Goal: Communication & Community: Answer question/provide support

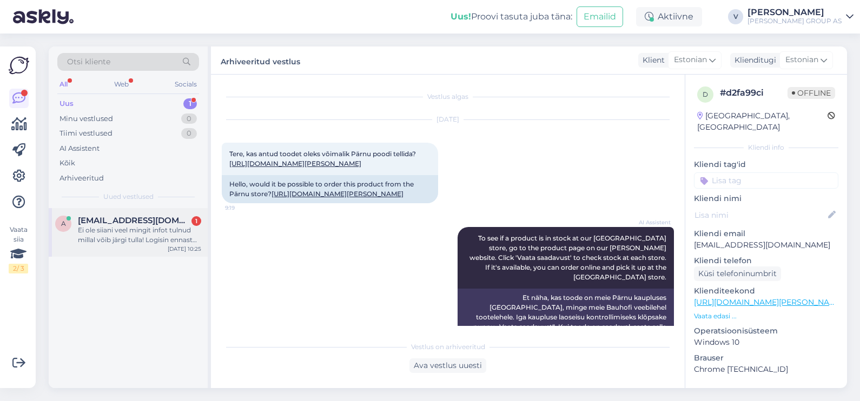
drag, startPoint x: 0, startPoint y: 0, endPoint x: 142, endPoint y: 228, distance: 268.3
click at [142, 228] on div "Ei ole siiani veel mingit infot tulnud millal võib järgi tulla! Logisin ennast …" at bounding box center [139, 234] width 123 height 19
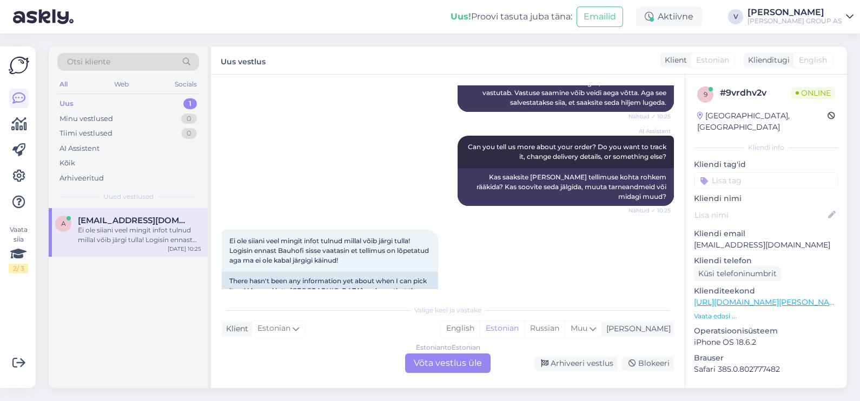
scroll to position [392, 0]
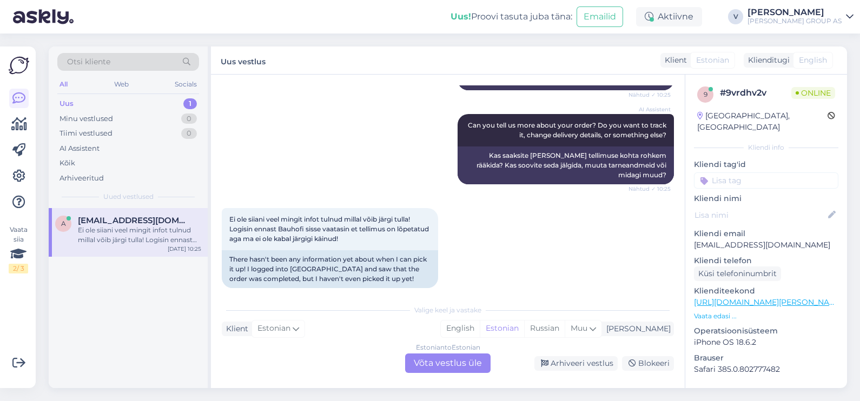
click at [441, 368] on div "Estonian to Estonian Võta vestlus üle" at bounding box center [447, 363] width 85 height 19
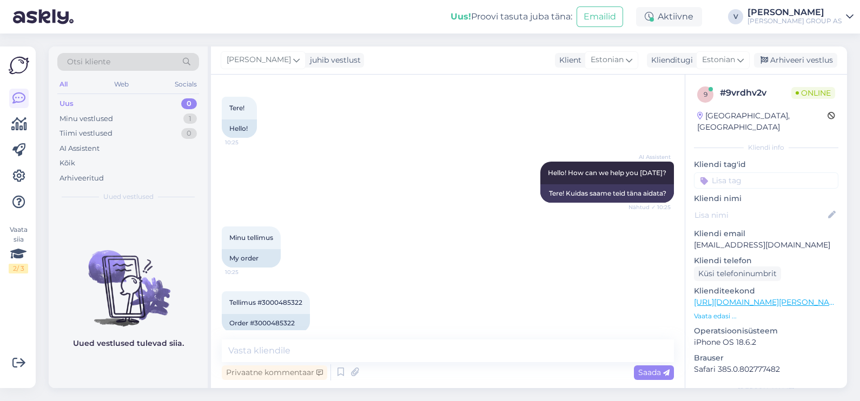
scroll to position [67, 0]
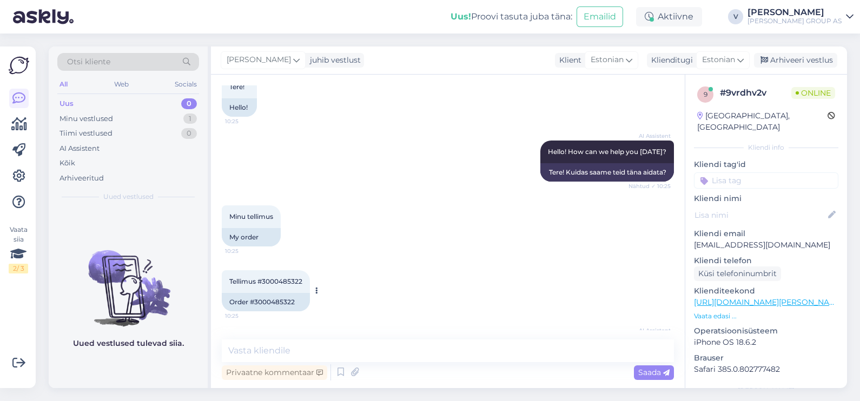
click at [274, 279] on span "Tellimus #3000485322" at bounding box center [265, 281] width 73 height 8
click at [275, 281] on span "Tellimus #3000485322" at bounding box center [265, 281] width 73 height 8
copy div "3000485322 10:25"
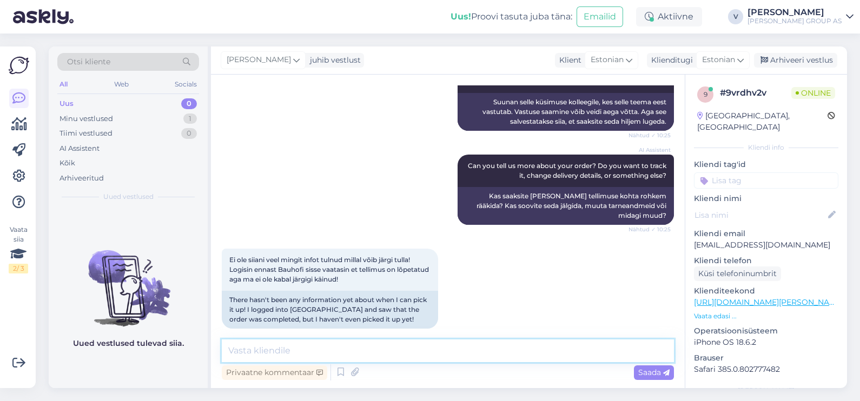
click at [375, 354] on textarea at bounding box center [448, 350] width 452 height 23
type textarea "Tere. Uurime"
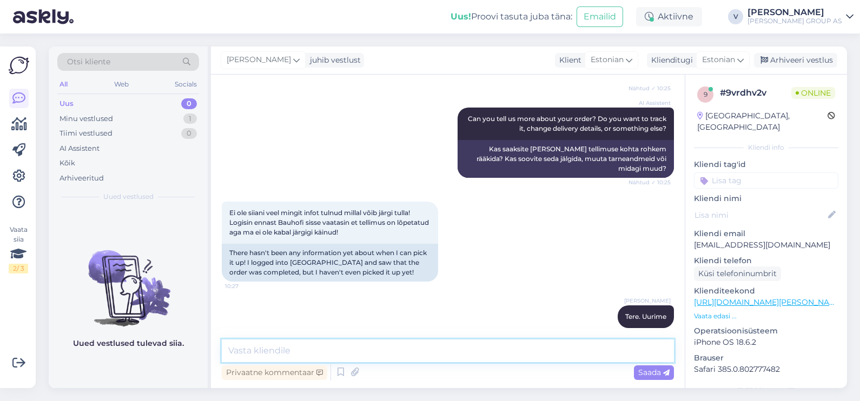
click at [349, 354] on textarea at bounding box center [448, 350] width 452 height 23
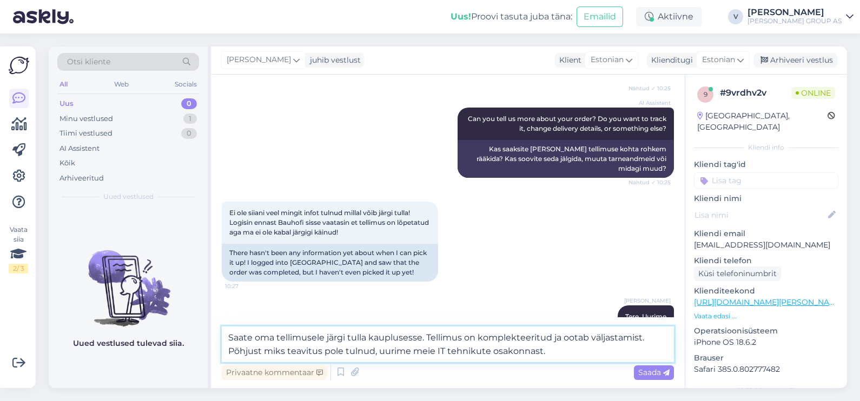
type textarea "Saate oma tellimusele järgi tulla kauplusesse. Tellimus on komplekteeritud ja o…"
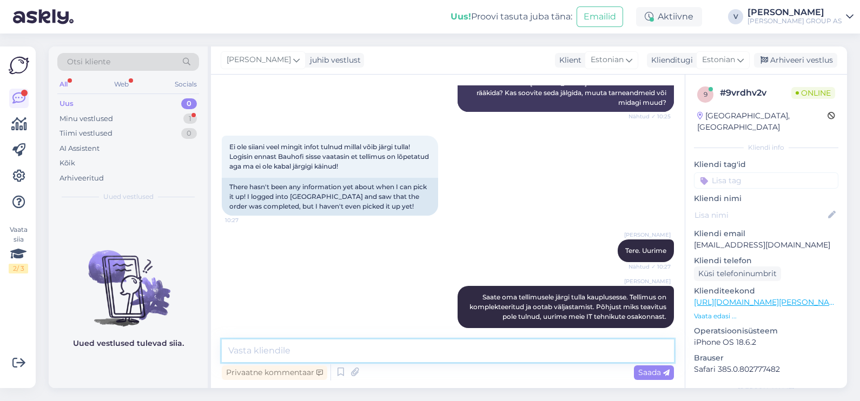
scroll to position [510, 0]
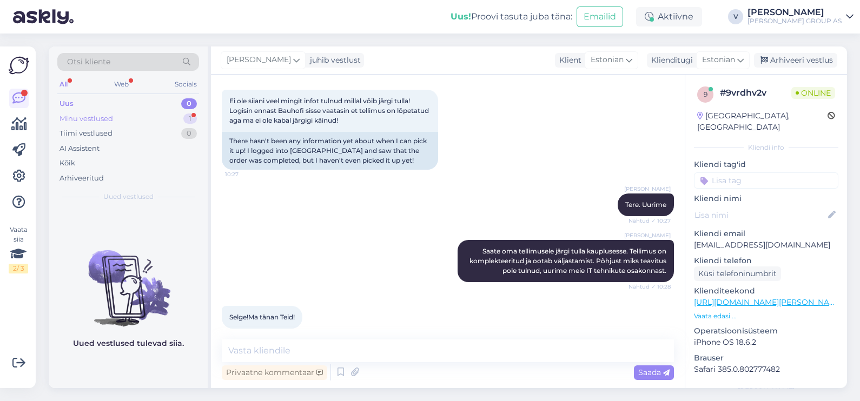
click at [142, 119] on div "Minu vestlused 1" at bounding box center [128, 118] width 142 height 15
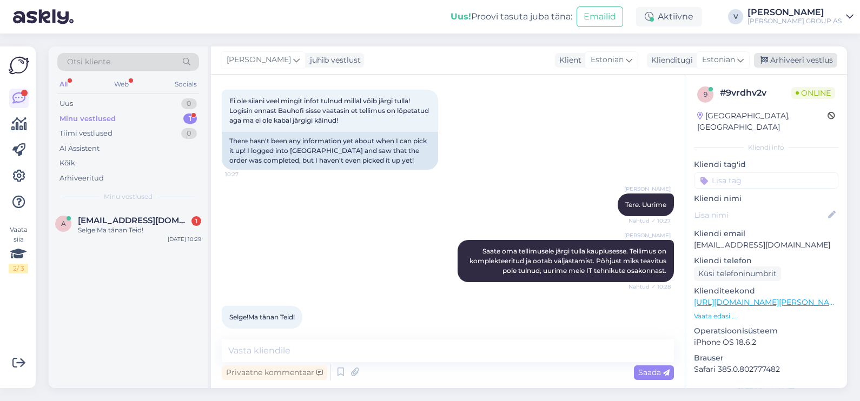
click at [794, 59] on div "Arhiveeri vestlus" at bounding box center [795, 60] width 83 height 15
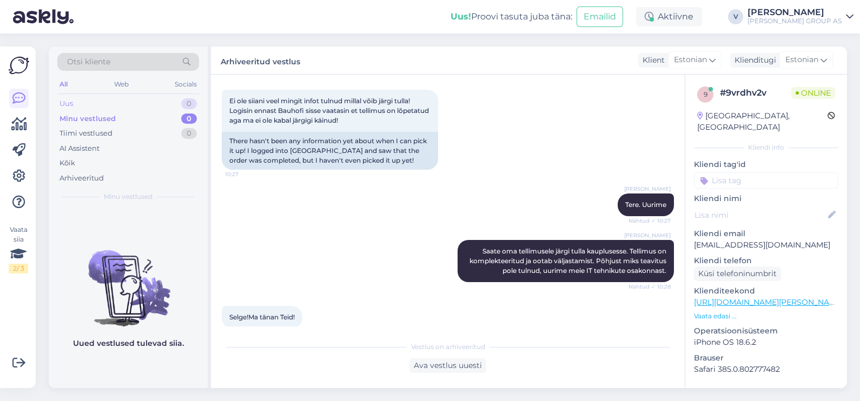
click at [125, 98] on div "Uus 0" at bounding box center [128, 103] width 142 height 15
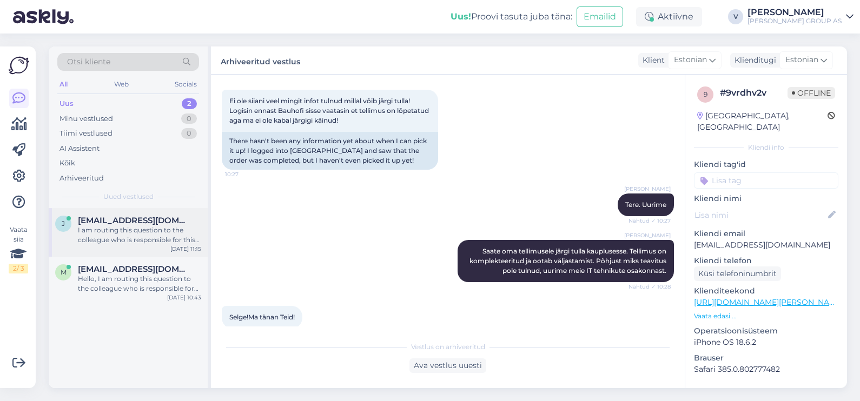
click at [151, 244] on div "[PERSON_NAME] [PERSON_NAME][EMAIL_ADDRESS][DOMAIN_NAME] I am routing this quest…" at bounding box center [128, 232] width 159 height 49
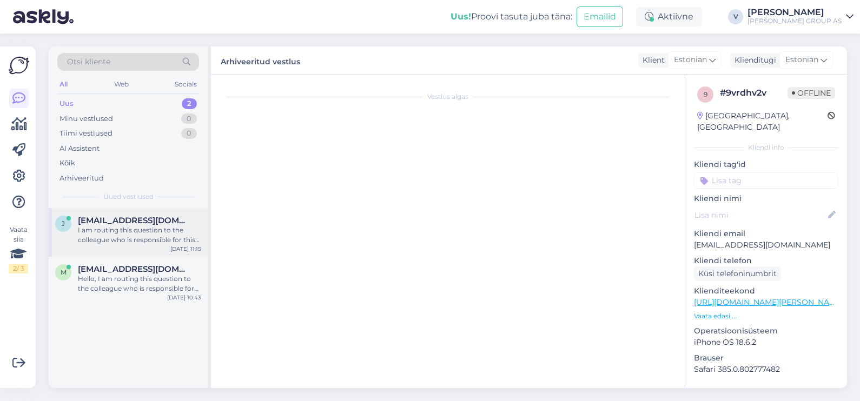
scroll to position [461, 0]
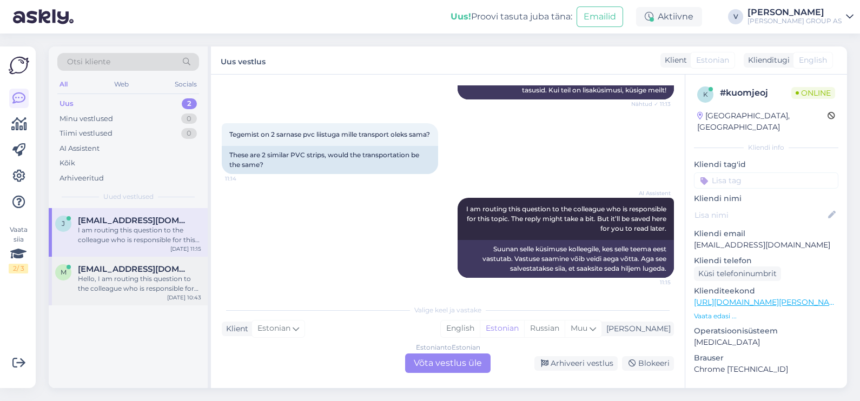
click at [158, 274] on div "Hello, I am routing this question to the colleague who is responsible for this …" at bounding box center [139, 283] width 123 height 19
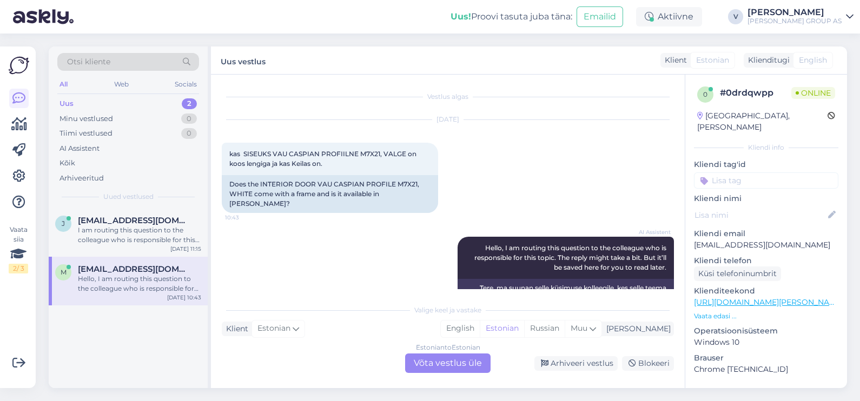
scroll to position [29, 0]
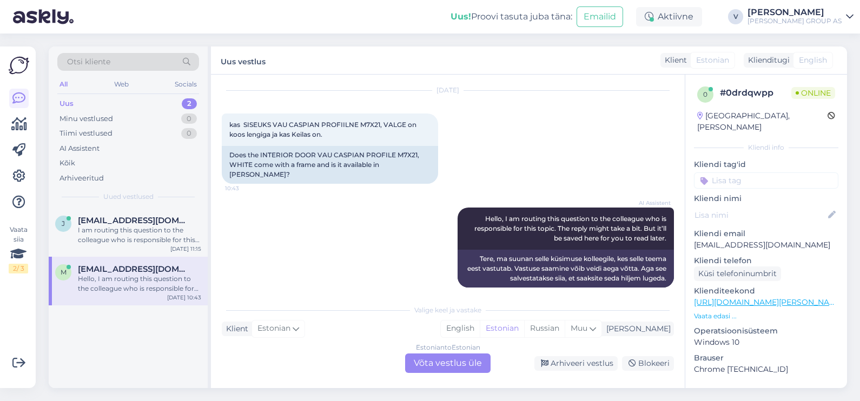
click at [443, 362] on div "Estonian to Estonian Võta vestlus üle" at bounding box center [447, 363] width 85 height 19
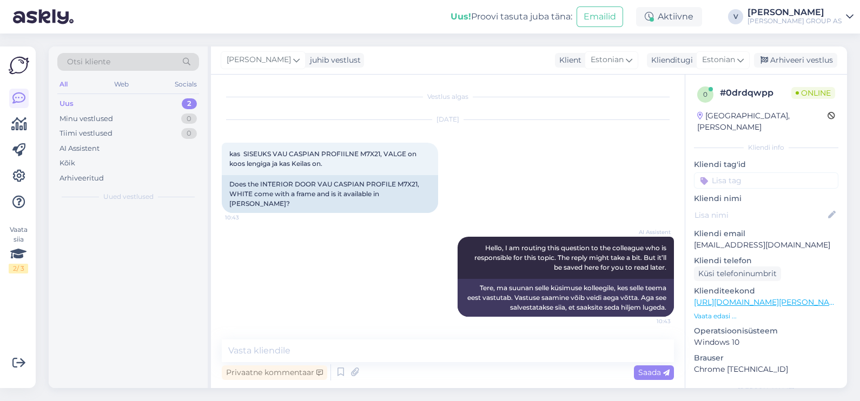
scroll to position [0, 0]
click at [373, 354] on textarea at bounding box center [448, 350] width 452 height 23
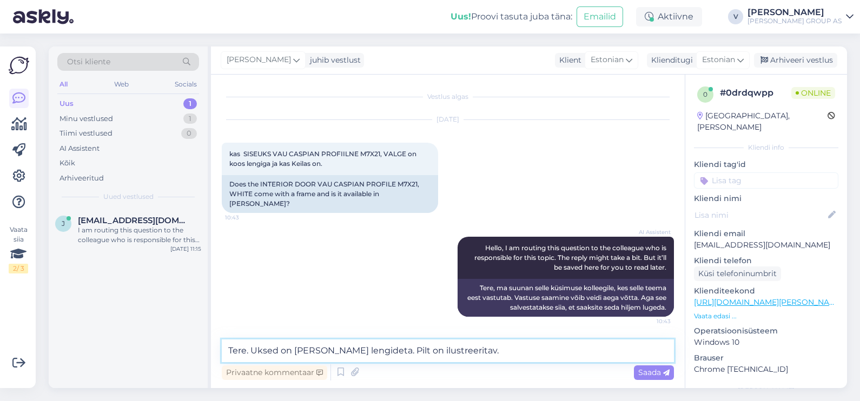
type textarea "Tere. Uksed on [PERSON_NAME] lengideta. Pilt on ilustreeritav."
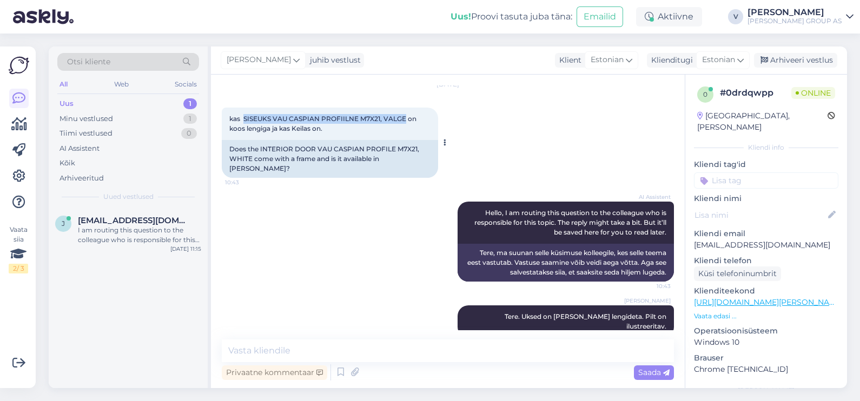
drag, startPoint x: 243, startPoint y: 119, endPoint x: 405, endPoint y: 119, distance: 162.2
click at [405, 119] on span "kas SISEUKS VAU CASPIAN PROFIILNE M7X21, VALGE on koos lengiga ja kas Keilas on." at bounding box center [323, 124] width 189 height 18
copy span "SISEUKS VAU CASPIAN PROFIILNE M7X21, VALGE"
click at [435, 360] on textarea at bounding box center [448, 350] width 452 height 23
type textarea "Keilas on 4tk"
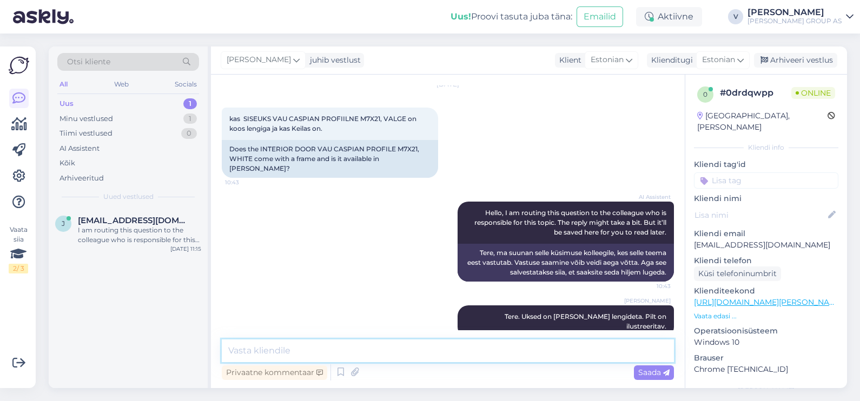
scroll to position [82, 0]
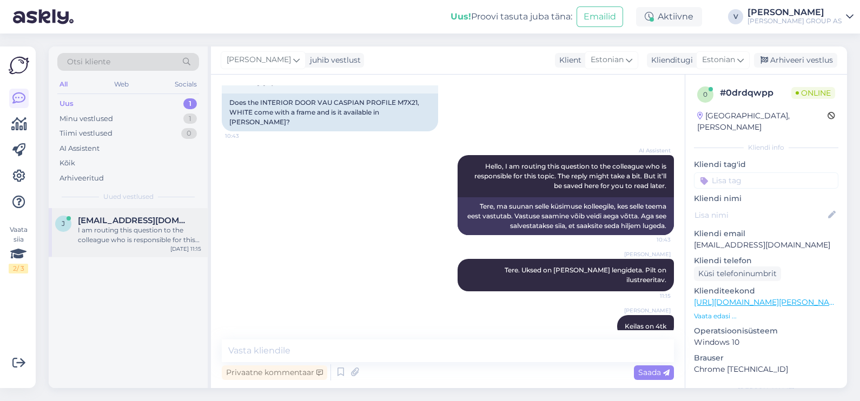
click at [138, 238] on div "I am routing this question to the colleague who is responsible for this topic. …" at bounding box center [139, 234] width 123 height 19
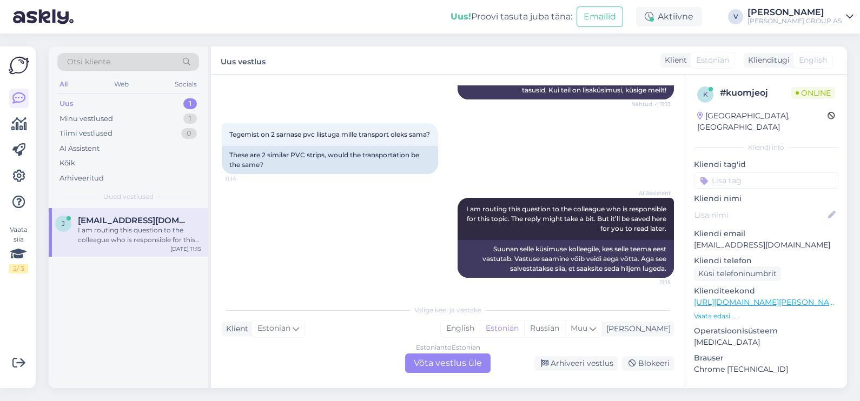
click at [452, 364] on div "Estonian to Estonian Võta vestlus üle" at bounding box center [447, 363] width 85 height 19
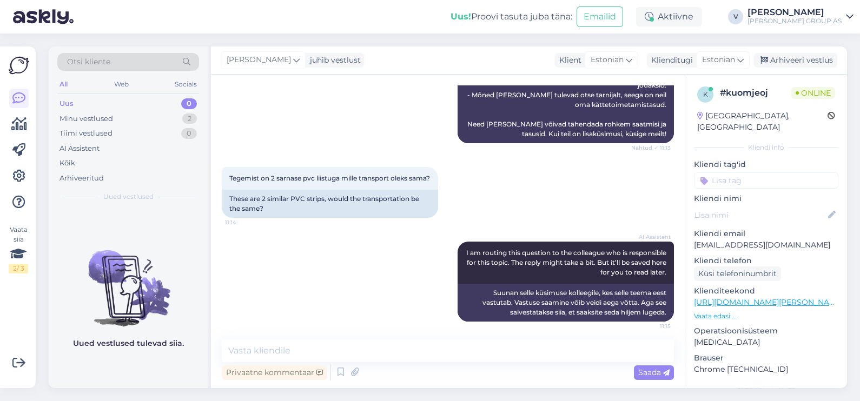
scroll to position [420, 0]
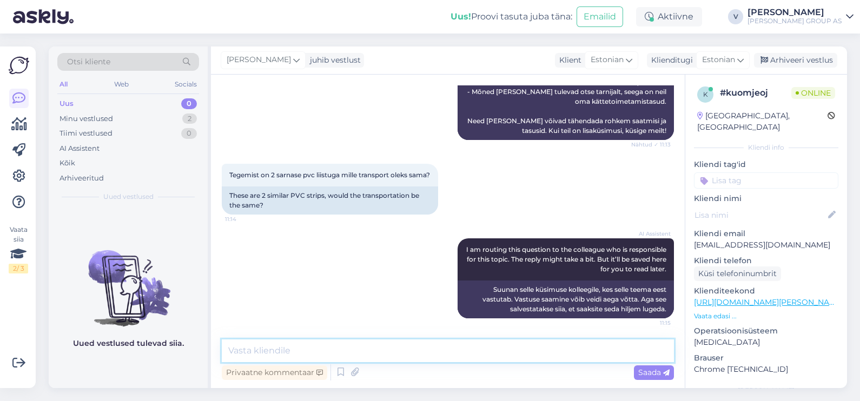
click at [391, 354] on textarea at bounding box center [448, 350] width 452 height 23
type textarea "Tere. Siiski kaal muutub suuremaks mille tõttu transpordi hind ka kasvab."
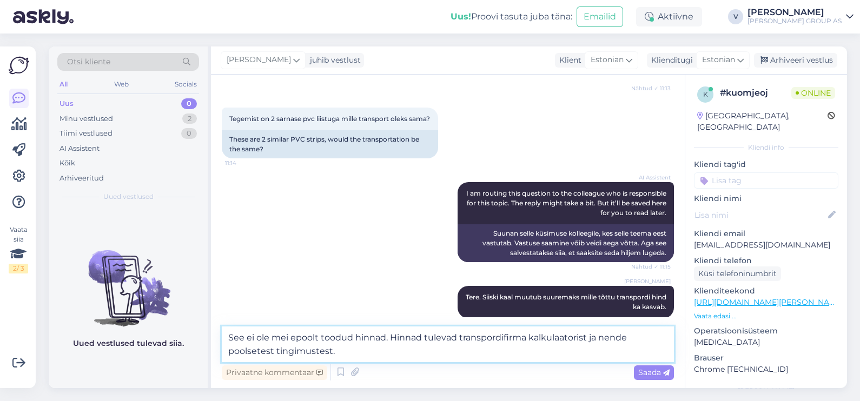
type textarea "See ei ole mei epoolt toodud hinnad. Hinnad tulevad transpordifirma kalkulaator…"
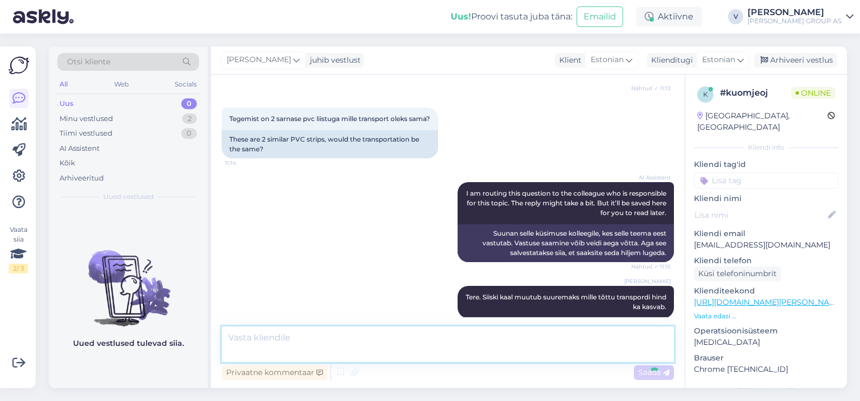
scroll to position [542, 0]
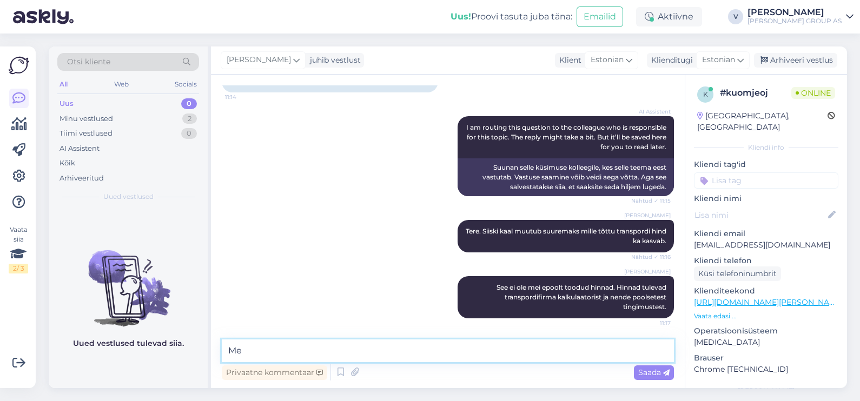
type textarea "M"
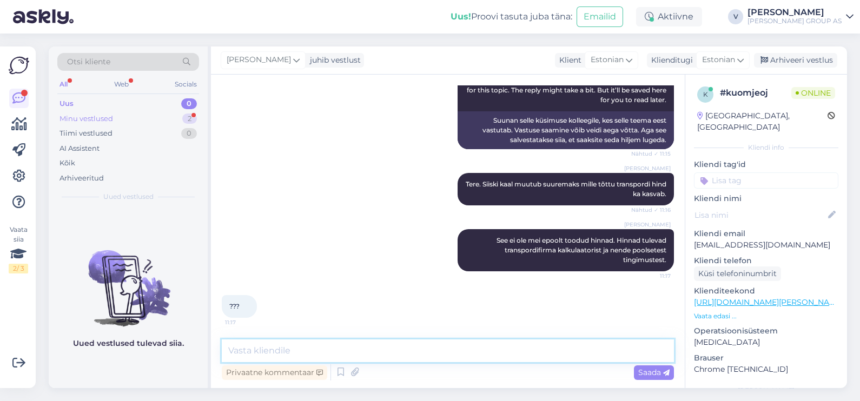
scroll to position [645, 0]
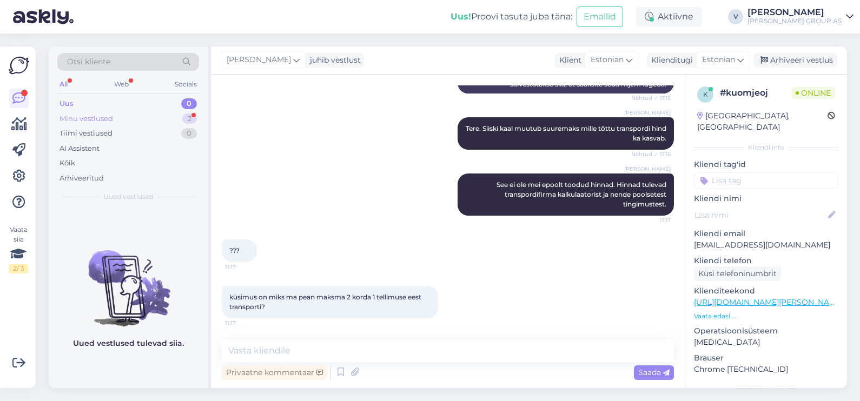
click at [69, 111] on div "Minu vestlused 2" at bounding box center [128, 118] width 142 height 15
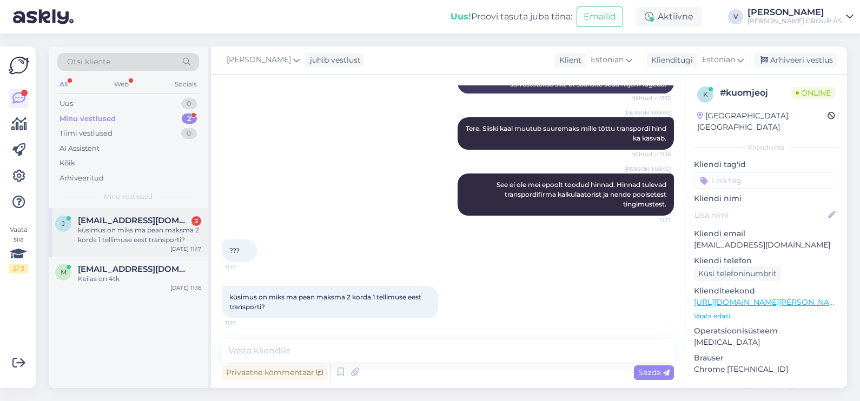
click at [95, 248] on div "[PERSON_NAME] [PERSON_NAME][EMAIL_ADDRESS][DOMAIN_NAME] 2 küsimus on miks ma pe…" at bounding box center [128, 232] width 159 height 49
click at [416, 352] on textarea at bounding box center [448, 350] width 452 height 23
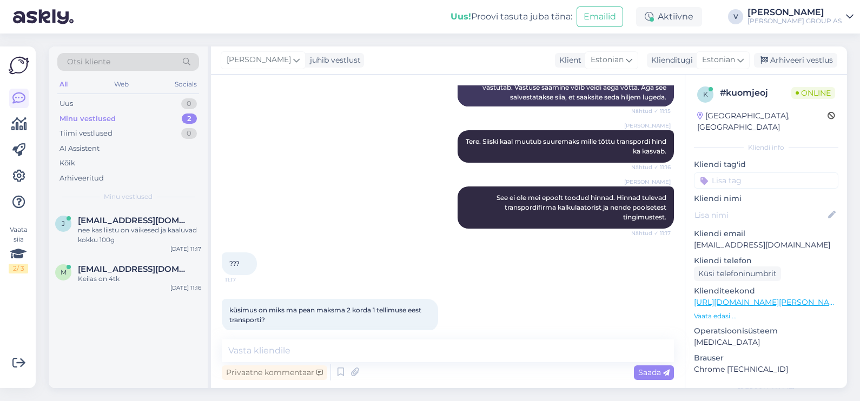
scroll to position [691, 0]
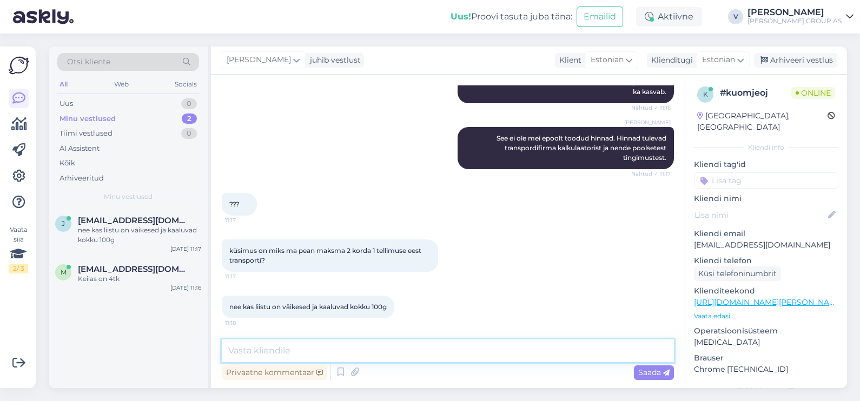
click at [289, 350] on textarea at bounding box center [448, 350] width 452 height 23
type textarea "Mis toodetega tegu on. Palun kirjutage tootenumbrid."
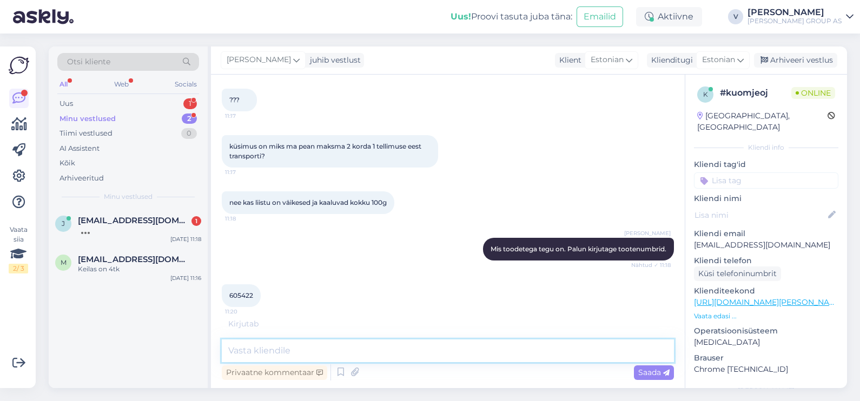
scroll to position [831, 0]
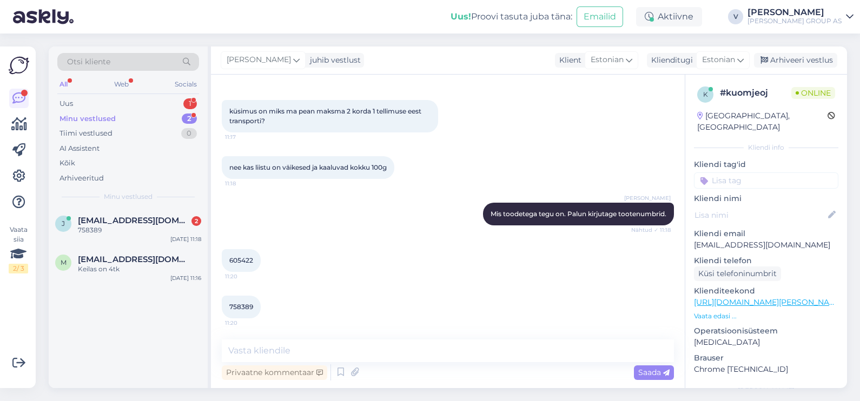
click at [238, 260] on span "605422" at bounding box center [241, 260] width 24 height 8
copy div "605422 11:20"
click at [322, 351] on textarea at bounding box center [448, 350] width 452 height 23
type textarea "mitu tk igaüks on ?"
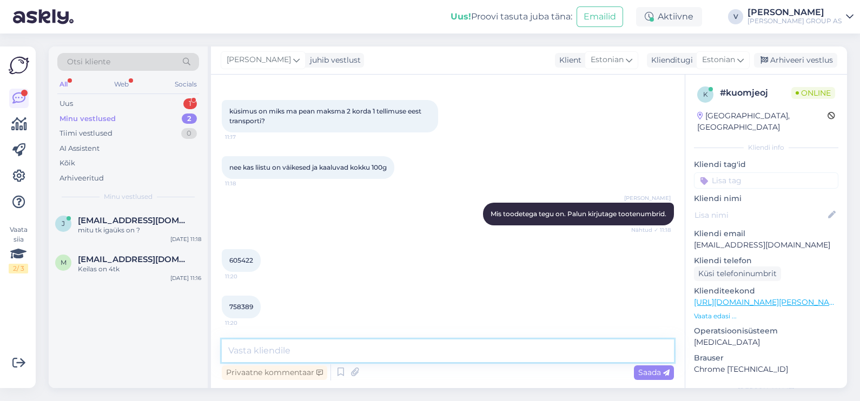
scroll to position [877, 0]
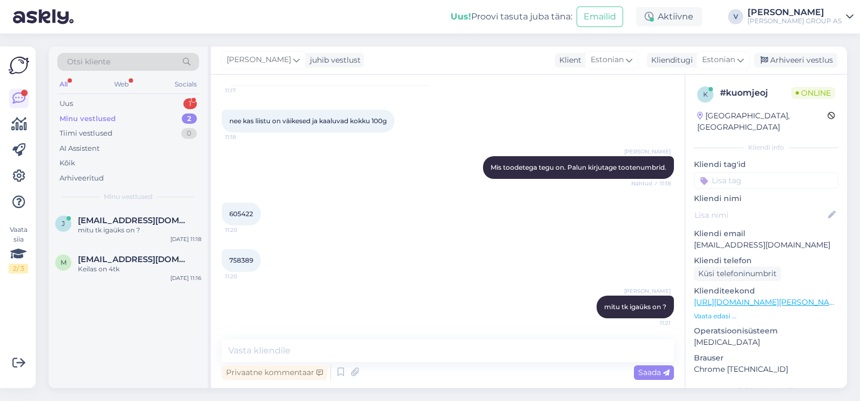
click at [248, 264] on div "758389 11:20" at bounding box center [241, 260] width 39 height 23
click at [243, 264] on span "758389" at bounding box center [241, 260] width 24 height 8
click at [243, 263] on span "758389" at bounding box center [241, 260] width 24 height 8
copy div "758389 11:20"
click at [297, 365] on div "Privaatne kommentaar Saada" at bounding box center [448, 372] width 452 height 21
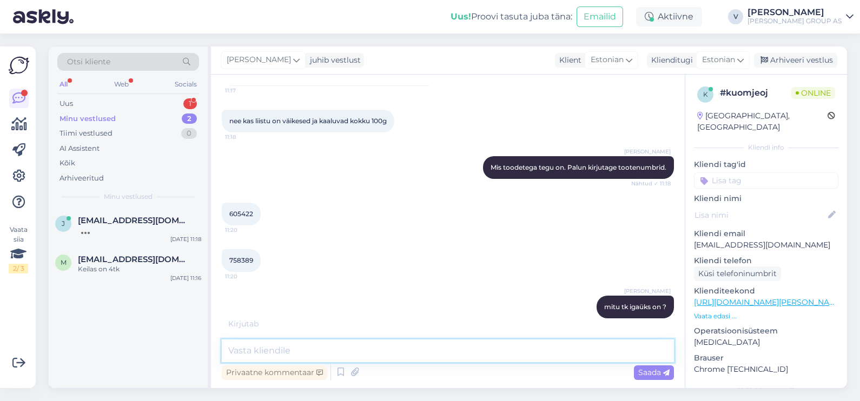
click at [284, 359] on textarea at bounding box center [448, 350] width 452 height 23
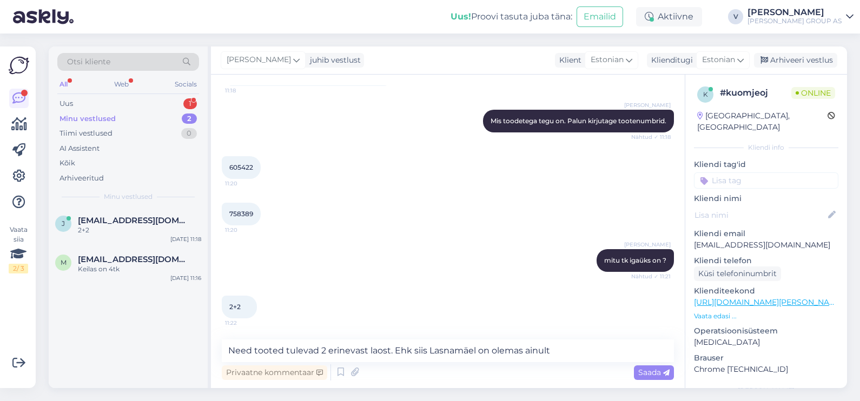
click at [237, 165] on span "605422" at bounding box center [241, 167] width 24 height 8
copy div "605422 11:20"
click at [587, 349] on textarea "Need tooted tulevad 2 erinevast laost. Ehk siis Lasnamäel on olemas ainult" at bounding box center [448, 350] width 452 height 23
paste textarea "605422"
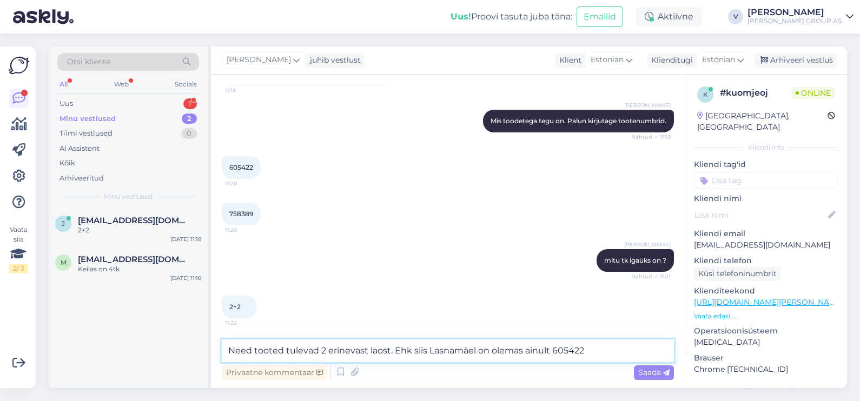
scroll to position [935, 0]
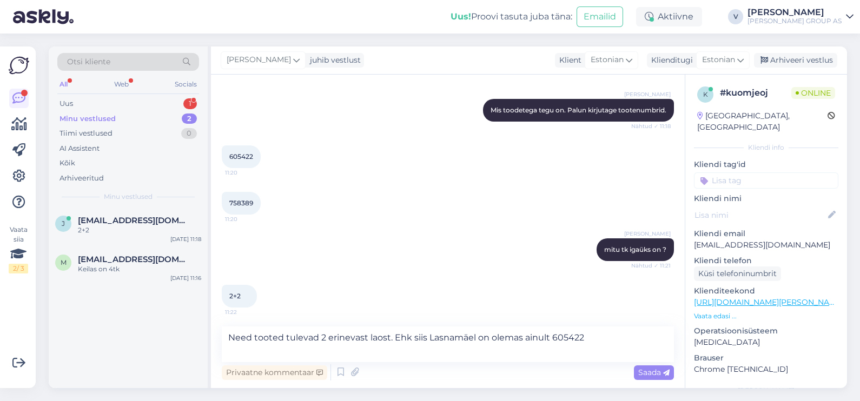
click at [239, 195] on div "758389 11:20" at bounding box center [241, 203] width 39 height 23
click at [242, 199] on span "758389" at bounding box center [241, 203] width 24 height 8
copy div "758389 11:20"
click at [608, 335] on textarea "Need tooted tulevad 2 erinevast laost. Ehk siis Lasnamäel on olemas ainult 6054…" at bounding box center [448, 345] width 452 height 36
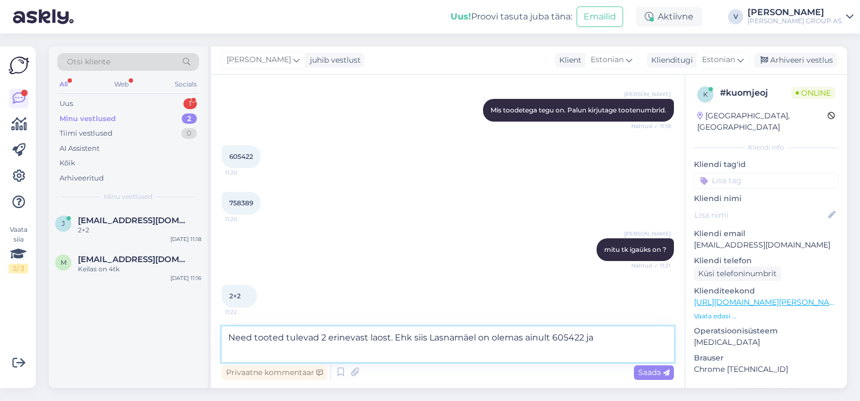
paste textarea "758389"
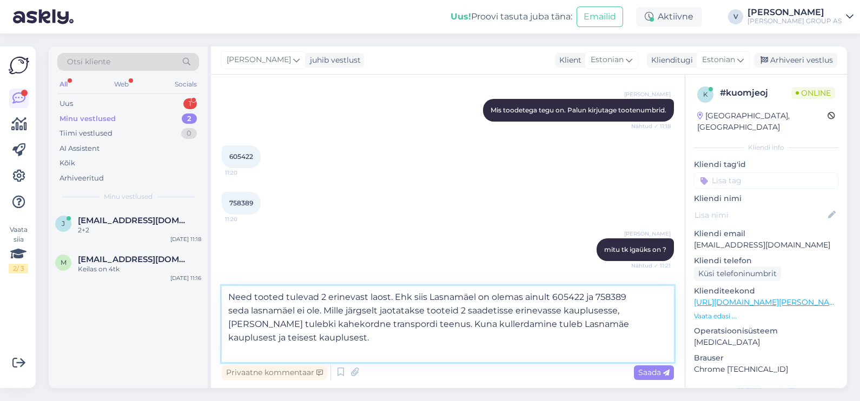
type textarea "Need tooted tulevad 2 erinevast laost. Ehk siis Lasnamäel on olemas ainult 6054…"
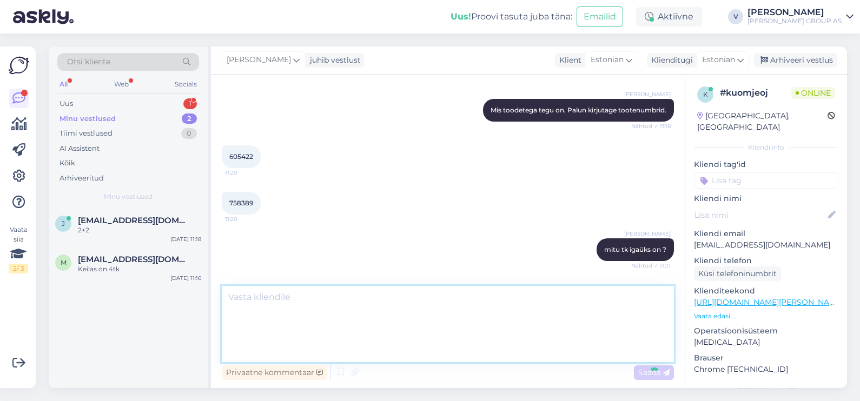
scroll to position [1019, 0]
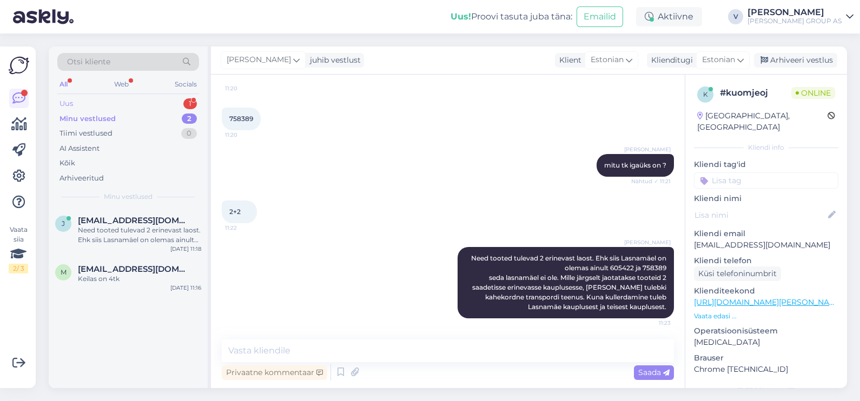
click at [128, 106] on div "Uus 1" at bounding box center [128, 103] width 142 height 15
click at [149, 235] on div "Hello, I am routing this question to the colleague who is responsible for this …" at bounding box center [139, 234] width 123 height 19
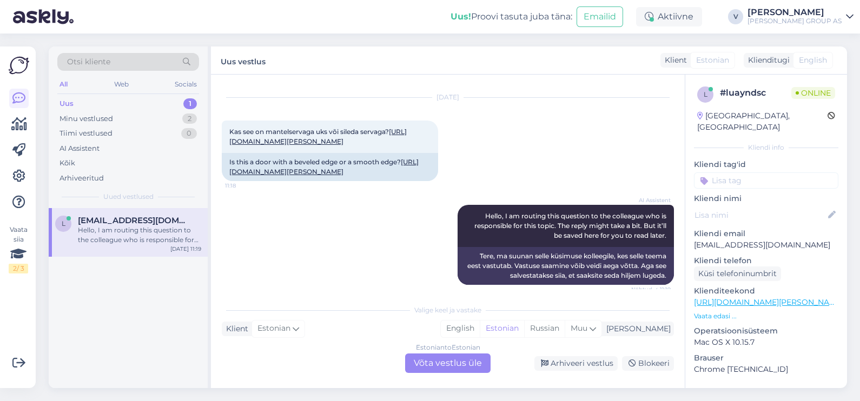
scroll to position [0, 0]
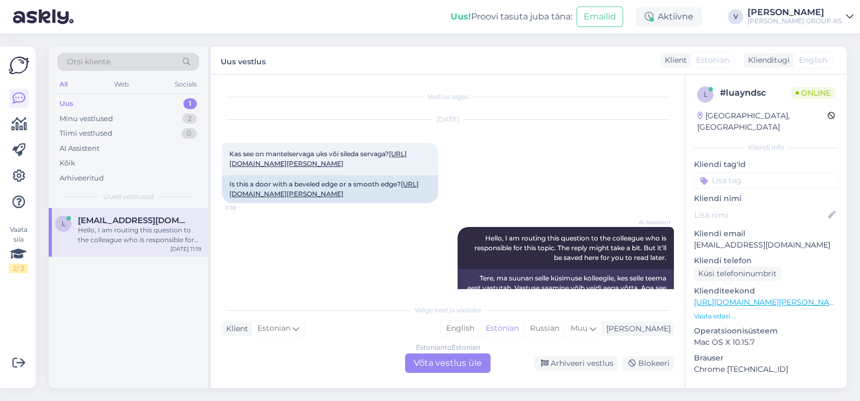
click at [441, 368] on div "Estonian to Estonian Võta vestlus üle" at bounding box center [447, 363] width 85 height 19
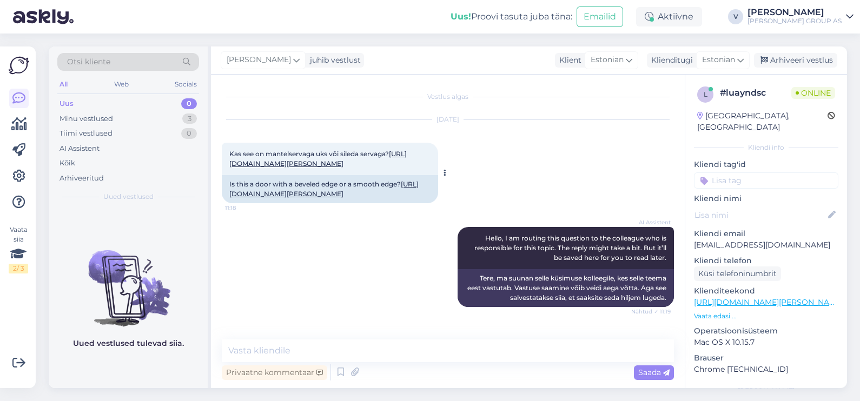
click at [257, 168] on link "[URL][DOMAIN_NAME][PERSON_NAME]" at bounding box center [317, 159] width 177 height 18
drag, startPoint x: 232, startPoint y: 155, endPoint x: 334, endPoint y: 173, distance: 102.7
click at [334, 173] on div "Kas see on mantelservaga uks või sileda servaga? [URL][DOMAIN_NAME][PERSON_NAME…" at bounding box center [330, 159] width 216 height 32
copy span "Kas see on mantelservaga uks või sileda servaga? [URL][DOMAIN_NAME][PERSON_NAME]"
click at [313, 346] on textarea at bounding box center [448, 350] width 452 height 23
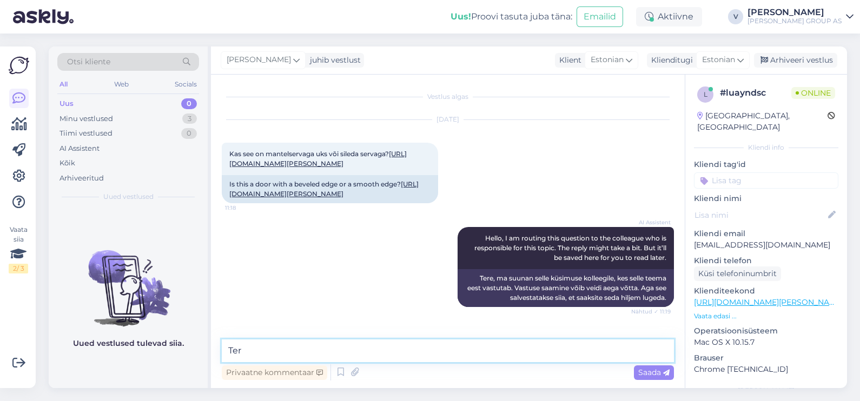
type textarea "Tere"
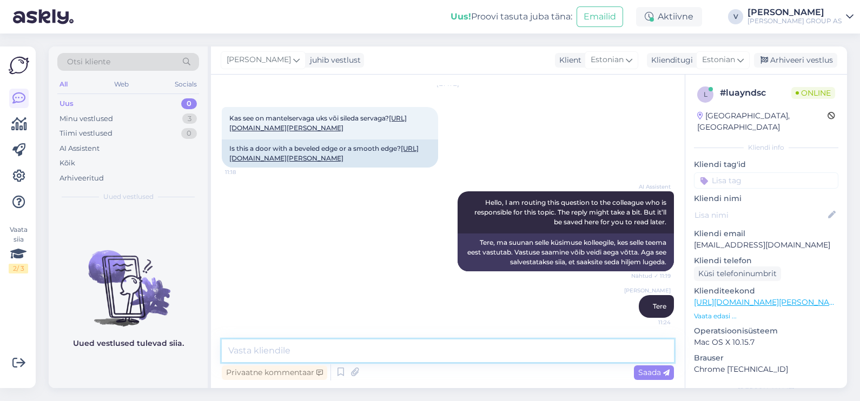
paste textarea "uks on mantelservaga / profiilne, mitte täiesti sileda servaga."
click at [234, 349] on textarea "uks on mantelservaga / profiilne, mitte täiesti sileda servaga." at bounding box center [448, 350] width 452 height 23
type textarea "Uks on mantelservaga / profiilne, mitte täiesti sileda servaga."
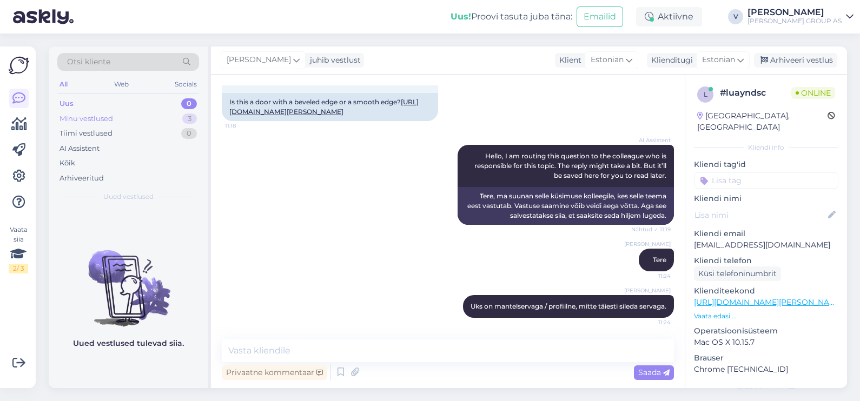
click at [112, 121] on div "Minu vestlused" at bounding box center [86, 119] width 54 height 11
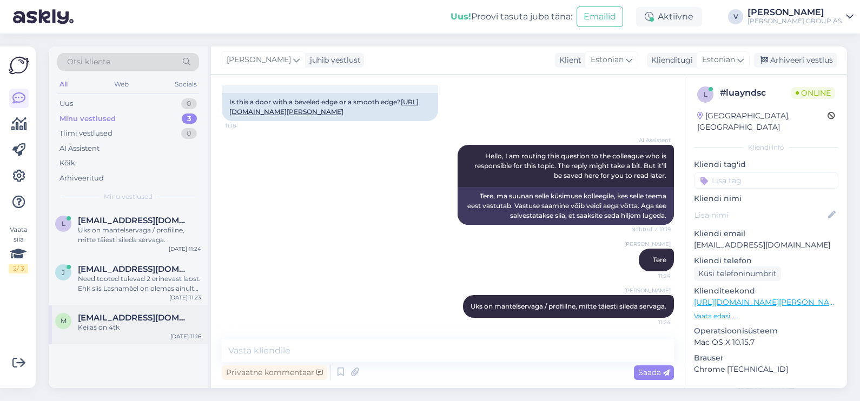
click at [125, 321] on span "[EMAIL_ADDRESS][DOMAIN_NAME]" at bounding box center [134, 318] width 112 height 10
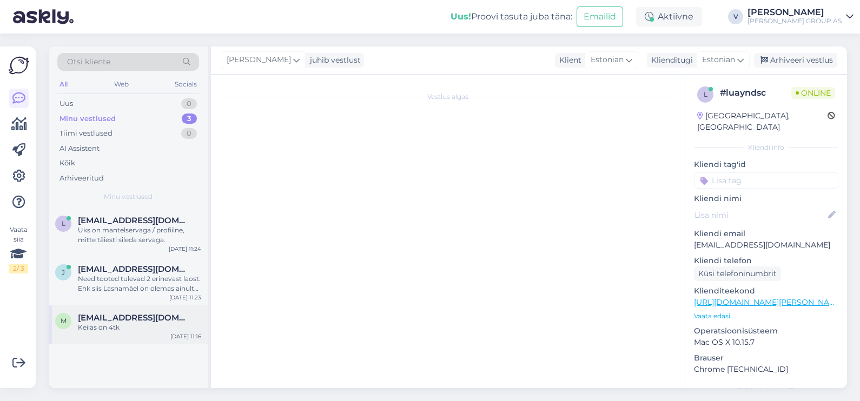
scroll to position [82, 0]
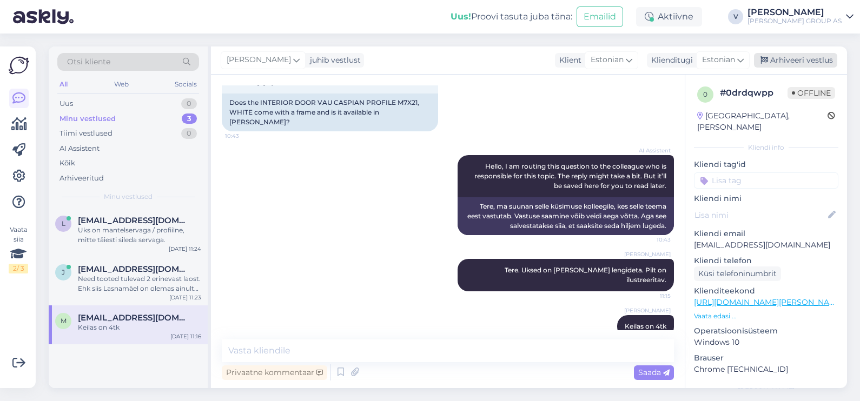
click at [820, 57] on div "Arhiveeri vestlus" at bounding box center [795, 60] width 83 height 15
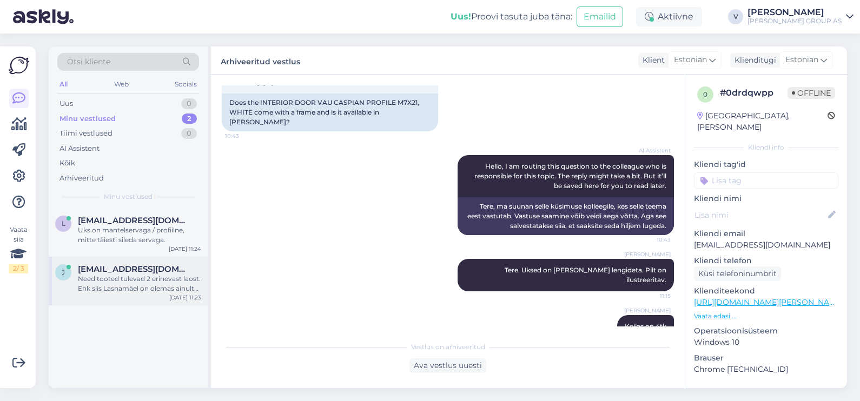
click at [162, 269] on span "[EMAIL_ADDRESS][DOMAIN_NAME]" at bounding box center [134, 269] width 112 height 10
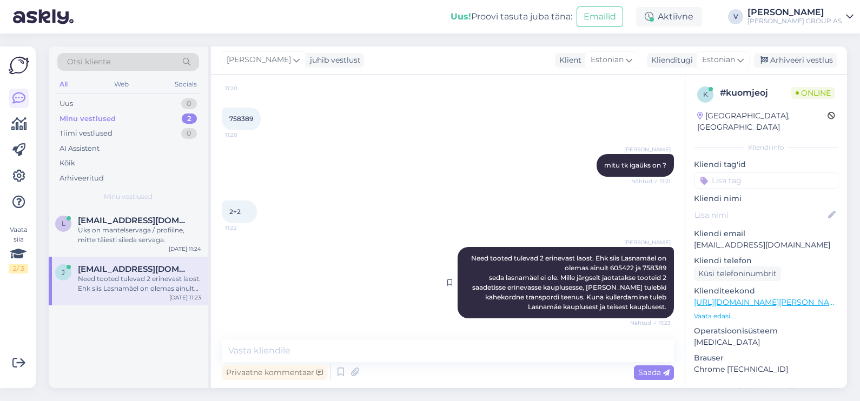
scroll to position [1018, 0]
click at [120, 243] on div "Uks on mantelservaga / profiilne, mitte täiesti sileda servaga." at bounding box center [139, 234] width 123 height 19
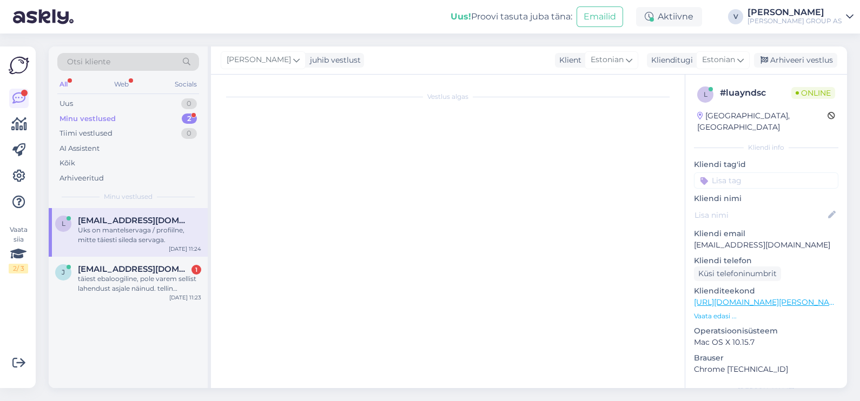
scroll to position [1085, 0]
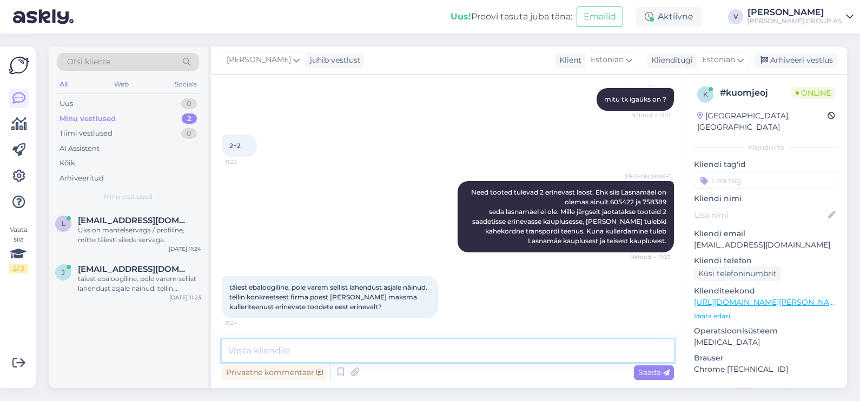
click at [395, 361] on textarea at bounding box center [448, 350] width 452 height 23
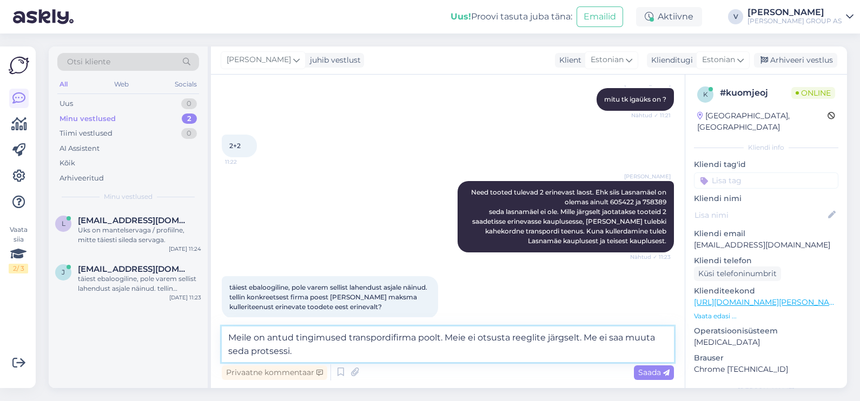
type textarea "Meile on antud tingimused transpordifirma poolt. Meie ei otsusta reeglite järgs…"
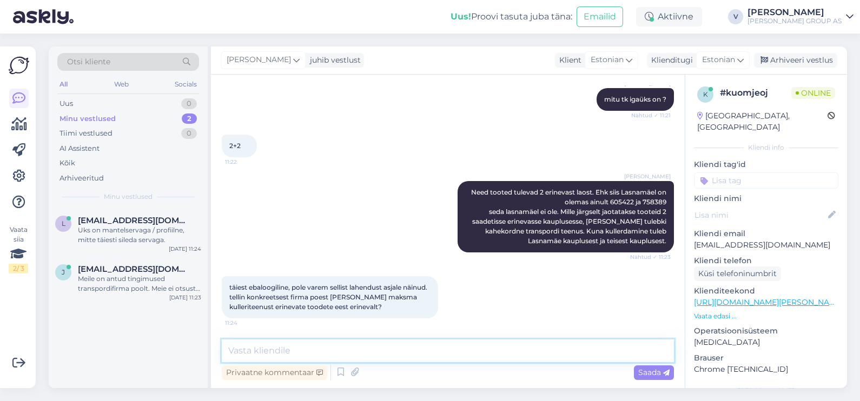
scroll to position [1141, 0]
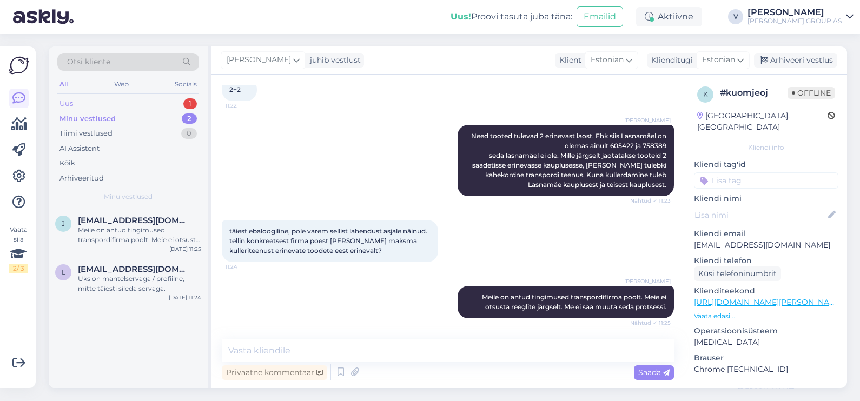
click at [150, 102] on div "Uus 1" at bounding box center [128, 103] width 142 height 15
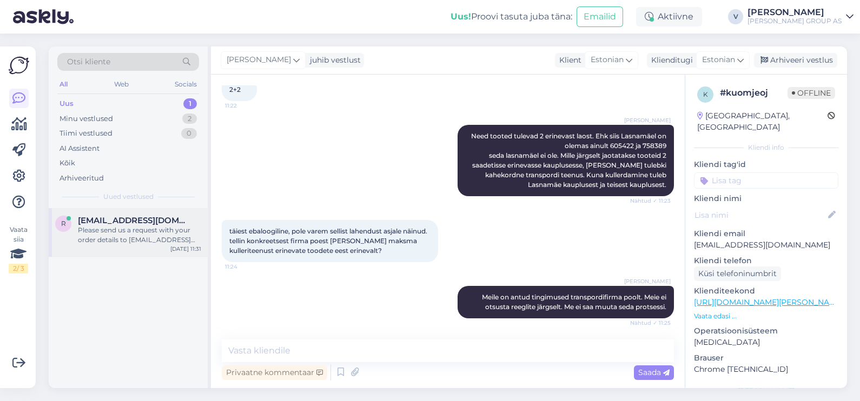
click at [136, 248] on div "r [EMAIL_ADDRESS][DOMAIN_NAME] Please send us a request with your order details…" at bounding box center [128, 232] width 159 height 49
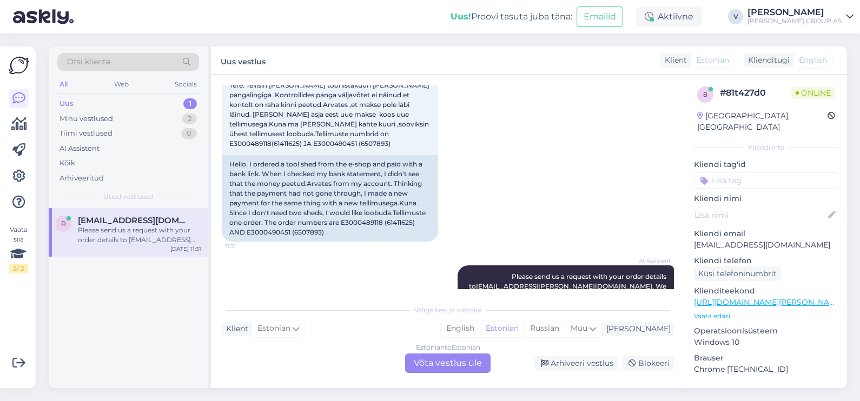
scroll to position [0, 0]
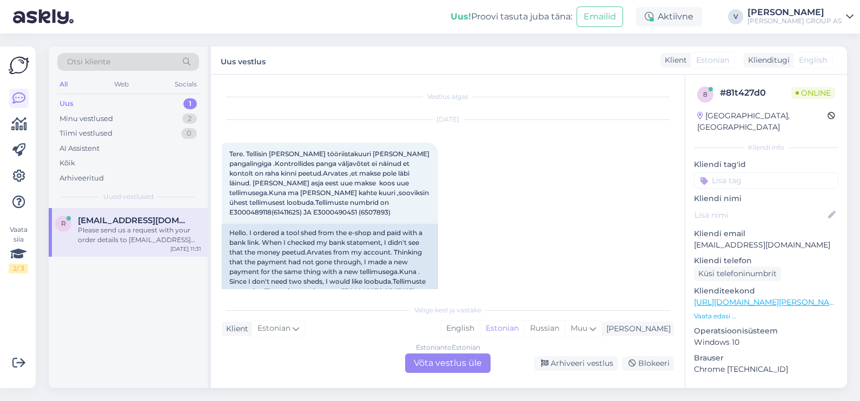
click at [445, 368] on div "Estonian to Estonian Võta vestlus üle" at bounding box center [447, 363] width 85 height 19
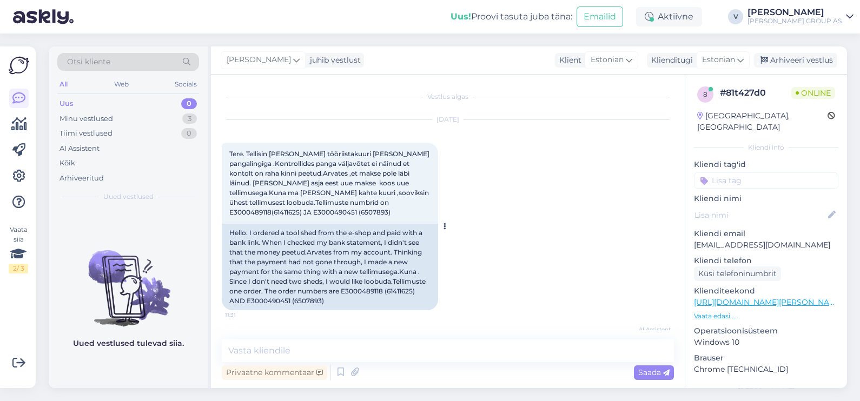
click at [252, 214] on span "Tere. Tellisin [PERSON_NAME] tööriistakuuri [PERSON_NAME] pangalingiga .Kontrol…" at bounding box center [330, 183] width 202 height 66
copy span "E3000489118"
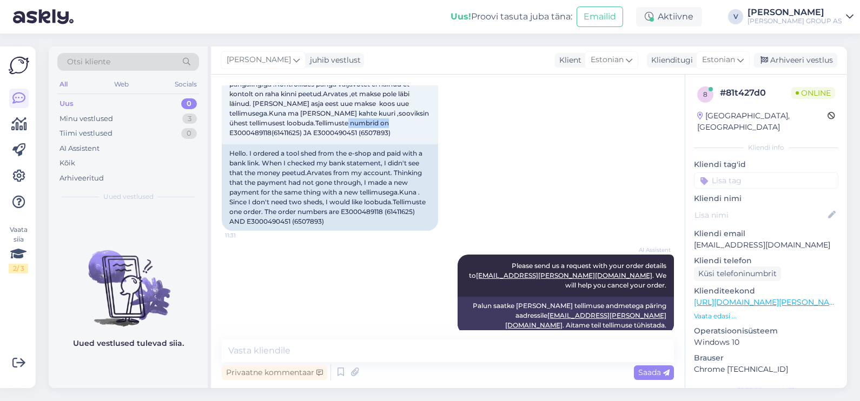
scroll to position [86, 0]
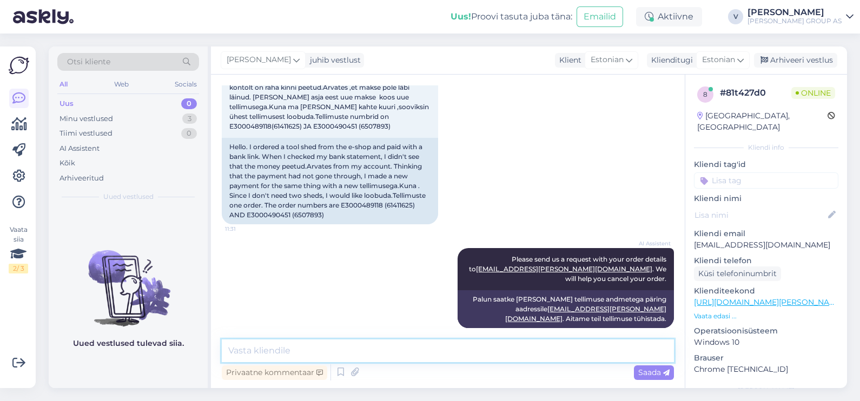
click at [363, 342] on textarea at bounding box center [448, 350] width 452 height 23
type textarea "Tere. Mis tellimuse numbrist soov on loobuda nende kahest ?"
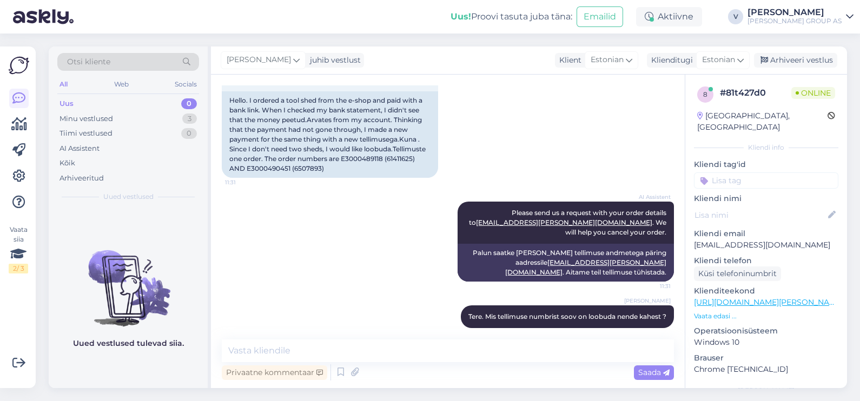
drag, startPoint x: 382, startPoint y: 293, endPoint x: 376, endPoint y: 232, distance: 60.8
click at [382, 294] on div "[PERSON_NAME]. Mis tellimuse numbrist soov on loobuda nende kahest ? 11:32" at bounding box center [448, 317] width 452 height 46
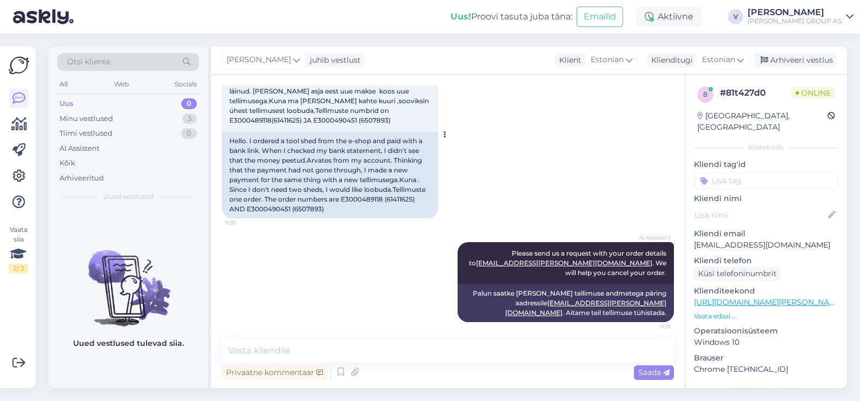
scroll to position [65, 0]
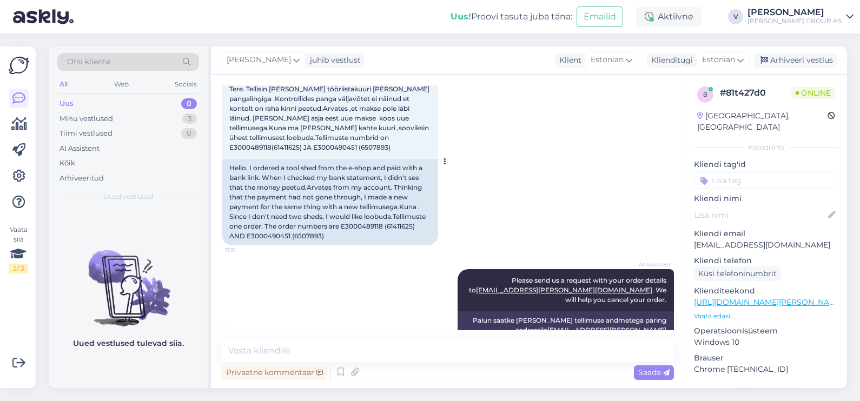
click at [340, 146] on span "Tere. Tellisin [PERSON_NAME] tööriistakuuri [PERSON_NAME] pangalingiga .Kontrol…" at bounding box center [330, 118] width 202 height 66
copy span "E3000490451"
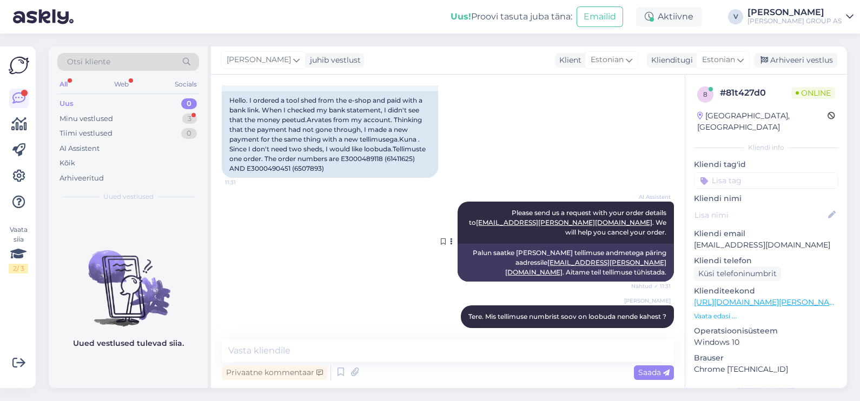
scroll to position [179, 0]
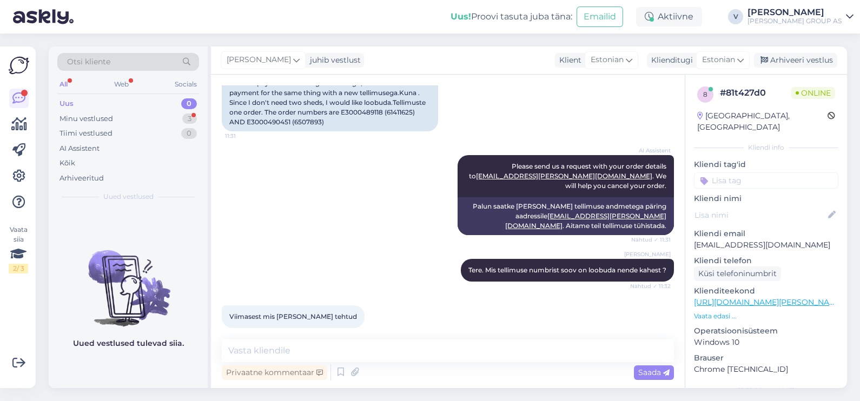
click at [357, 108] on div "Hello. I ordered a tool shed from the e-shop and paid with a bank link. When I …" at bounding box center [330, 88] width 216 height 86
copy div "E3000489118"
click at [322, 355] on textarea at bounding box center [448, 350] width 452 height 23
paste textarea "E3000489118"
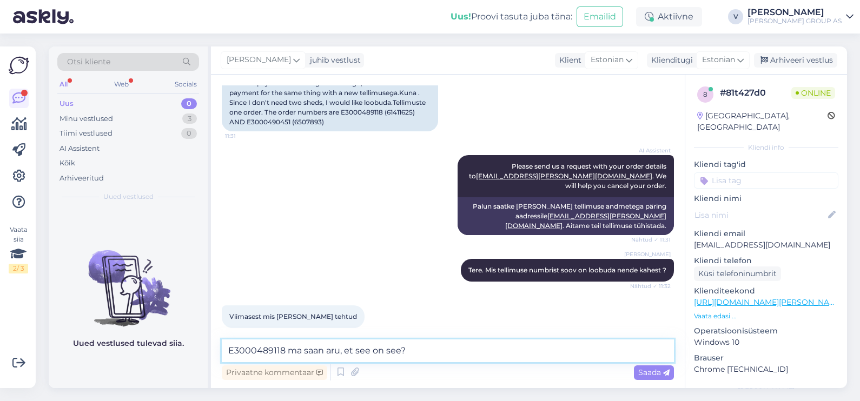
type textarea "E3000489118 ma saan aru, et see on see?"
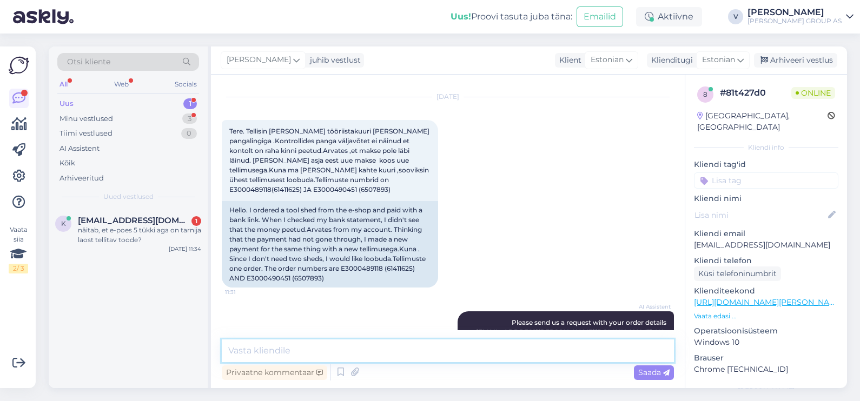
scroll to position [272, 0]
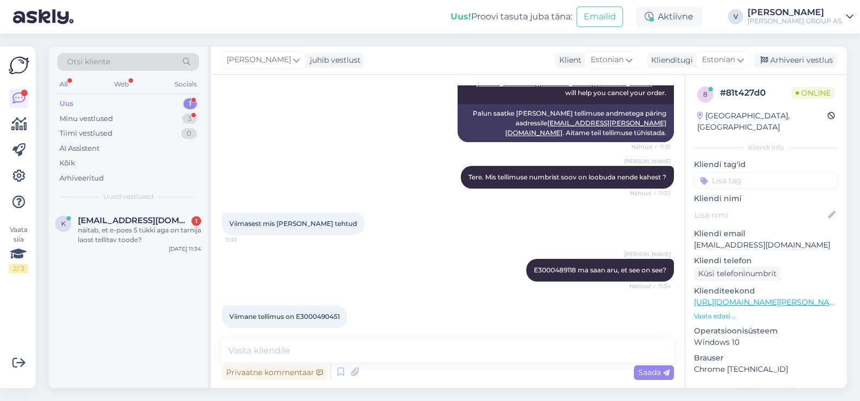
click at [316, 312] on span "Viimane tellimus on E3000490451" at bounding box center [284, 316] width 110 height 8
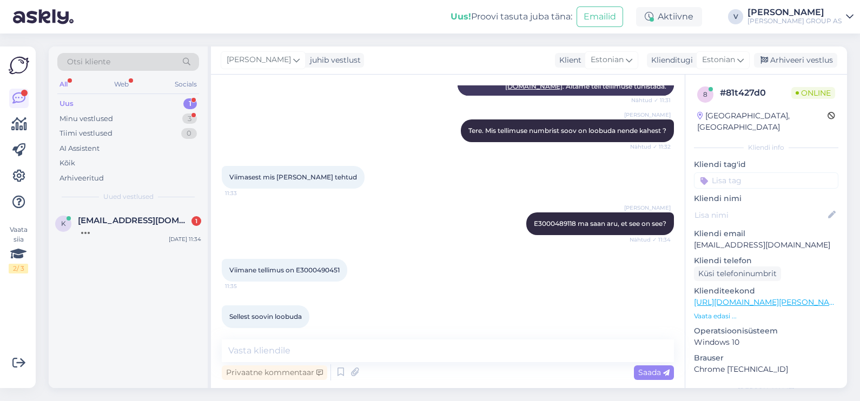
click at [324, 308] on div "Sellest soovin loobuda 11:36" at bounding box center [448, 317] width 452 height 46
click at [319, 259] on div "Viimane tellimus on E3000490451 11:35" at bounding box center [284, 270] width 125 height 23
drag, startPoint x: 319, startPoint y: 256, endPoint x: 322, endPoint y: 262, distance: 6.5
click at [322, 266] on span "Viimane tellimus on E3000490451" at bounding box center [284, 270] width 110 height 8
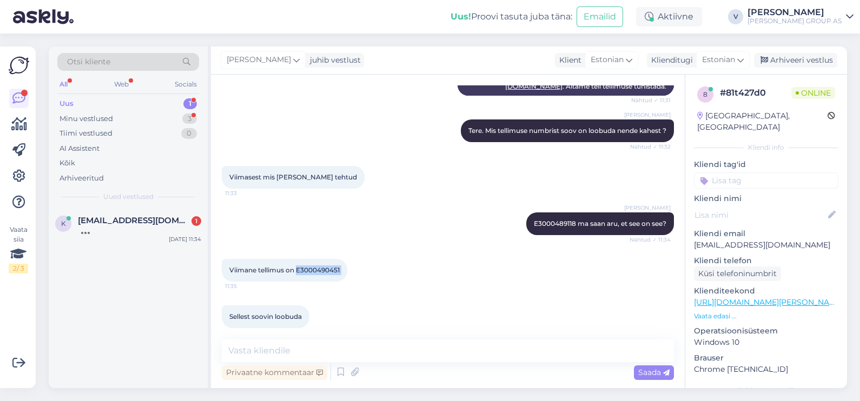
click at [322, 266] on span "Viimane tellimus on E3000490451" at bounding box center [284, 270] width 110 height 8
click at [374, 352] on textarea at bounding box center [448, 350] width 452 height 23
paste textarea "E3000490451"
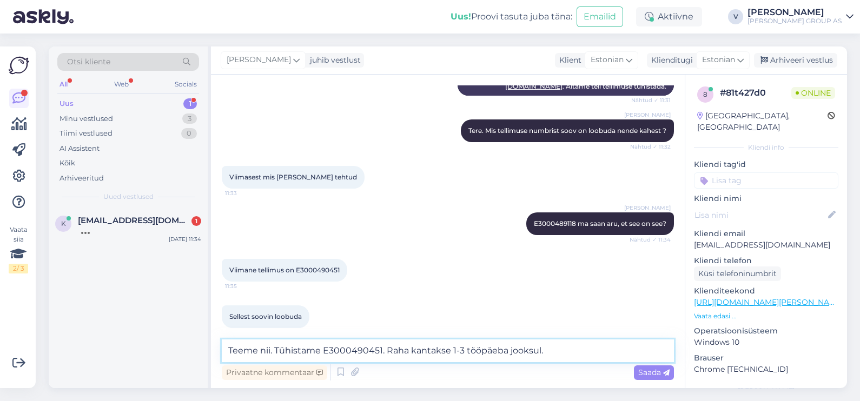
type textarea "Teeme nii. Tühistame E3000490451. Raha kantakse 1-3 tööpäeba jooksul."
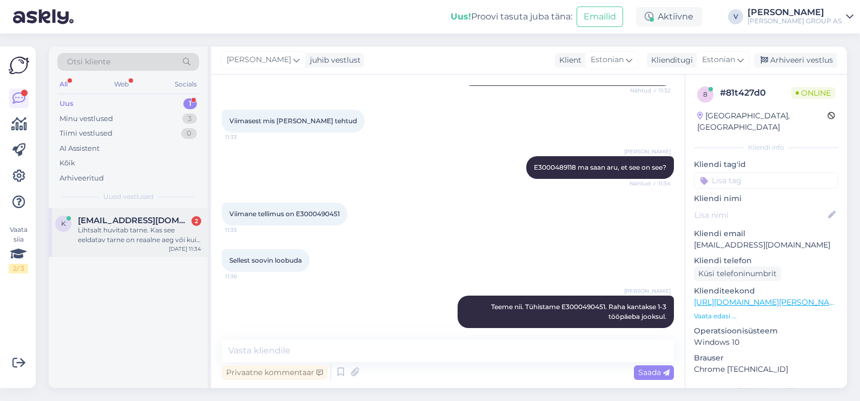
click at [161, 229] on div "Lihtsalt huvitab tarne. Kas see eeldatav tarne on reaalne aeg või kui on kuskil…" at bounding box center [139, 234] width 123 height 19
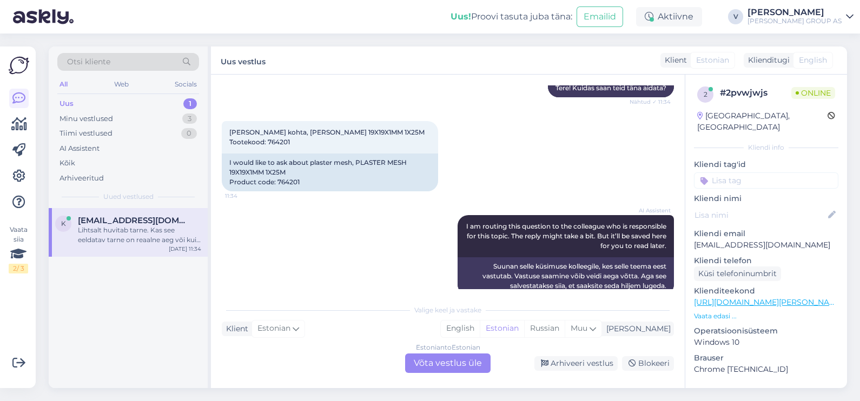
scroll to position [66, 0]
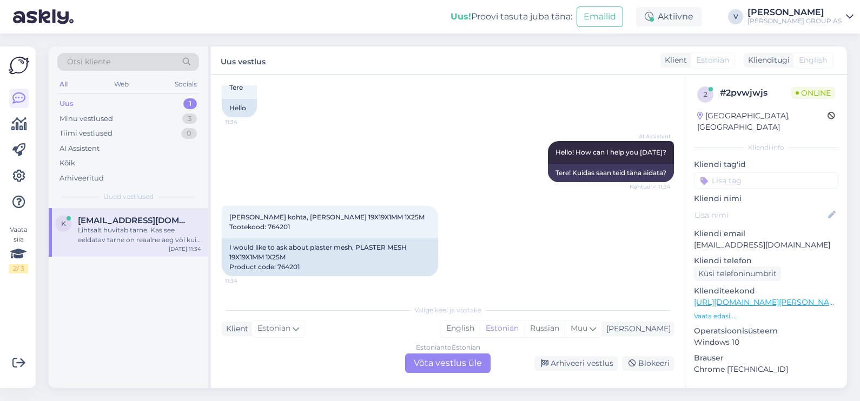
click at [455, 366] on div "Estonian to Estonian Võta vestlus üle" at bounding box center [447, 363] width 85 height 19
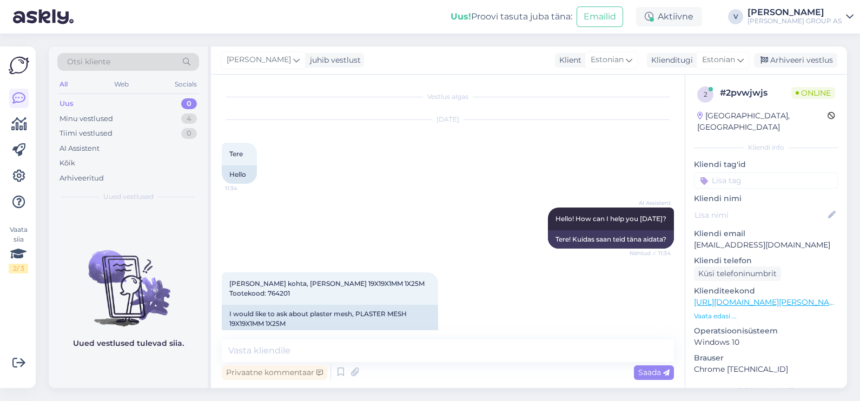
scroll to position [135, 0]
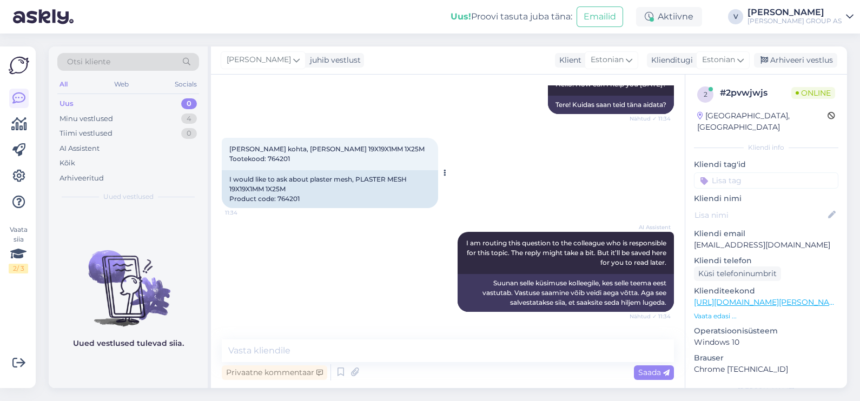
click at [274, 158] on span "[PERSON_NAME] kohta, [PERSON_NAME] 19X19X1MM 1X25M Tootekood: 764201" at bounding box center [326, 154] width 195 height 18
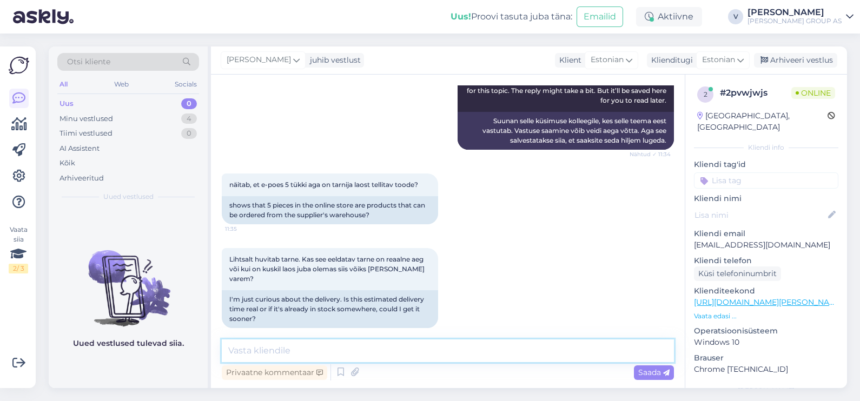
click at [444, 359] on textarea at bounding box center [448, 350] width 452 height 23
type textarea "Tere. Toode on hankija laost tellitatav [PERSON_NAME] [PERSON_NAME] on 14 päeva."
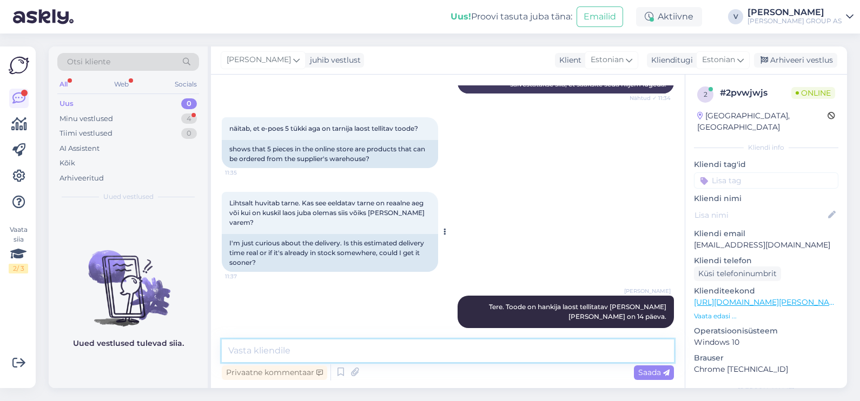
scroll to position [399, 0]
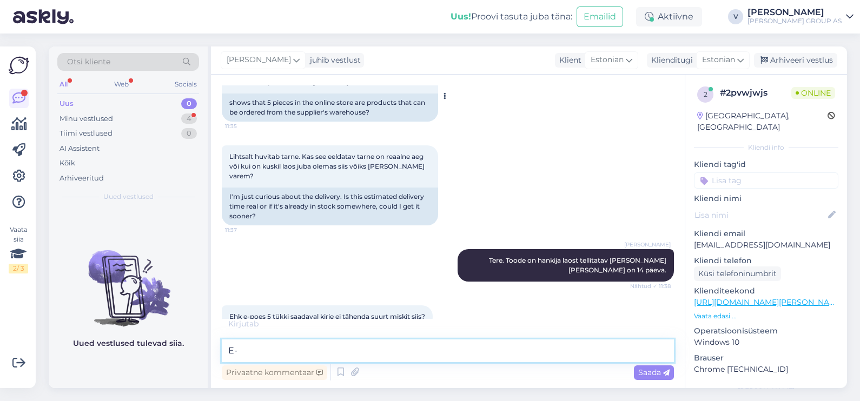
type textarea "E"
type textarea "[PERSON_NAME] ole [PERSON_NAME], see näitab mitu tk üks inimene saab korraga os…"
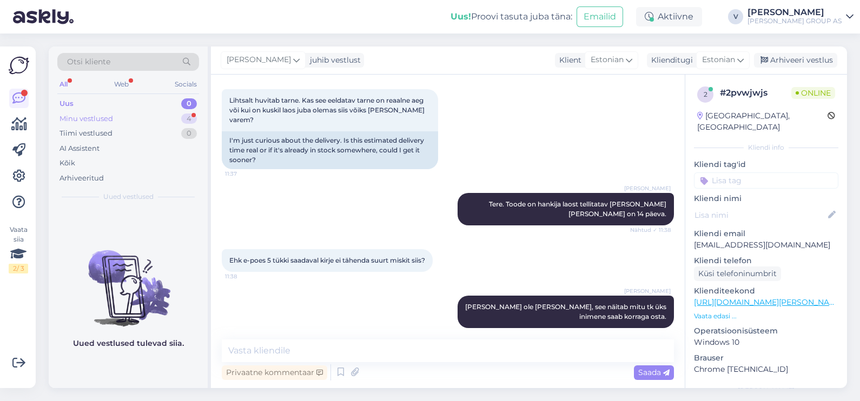
click at [102, 117] on div "Minu vestlused" at bounding box center [86, 119] width 54 height 11
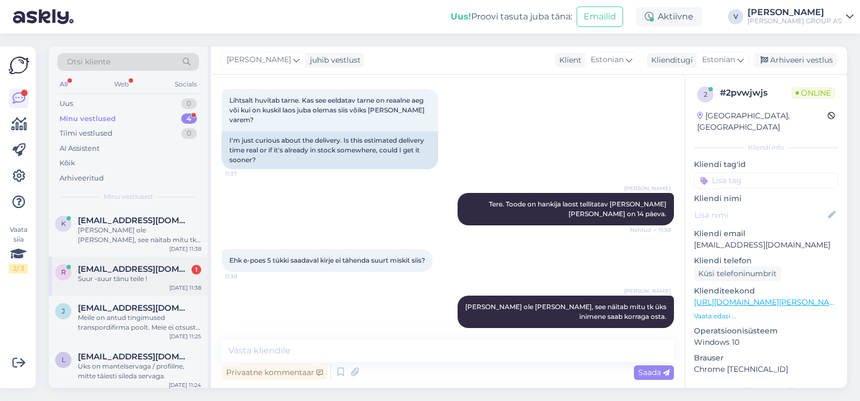
click at [106, 284] on div "r [EMAIL_ADDRESS][DOMAIN_NAME] 1 Suur -suur tänu teile ! [DATE] 11:38" at bounding box center [128, 276] width 159 height 39
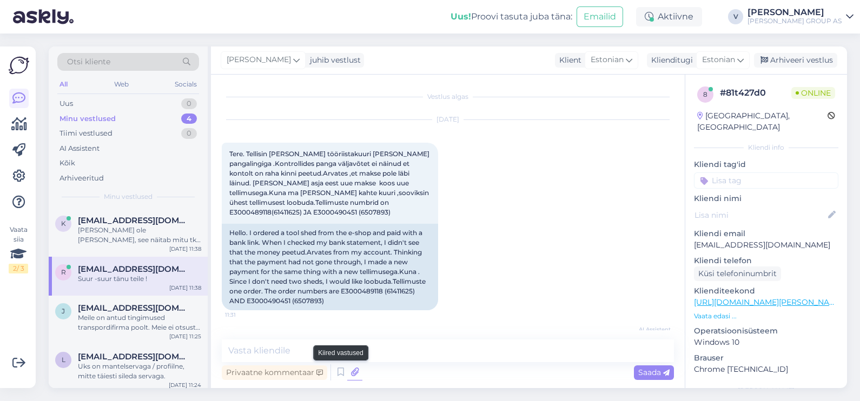
scroll to position [421, 0]
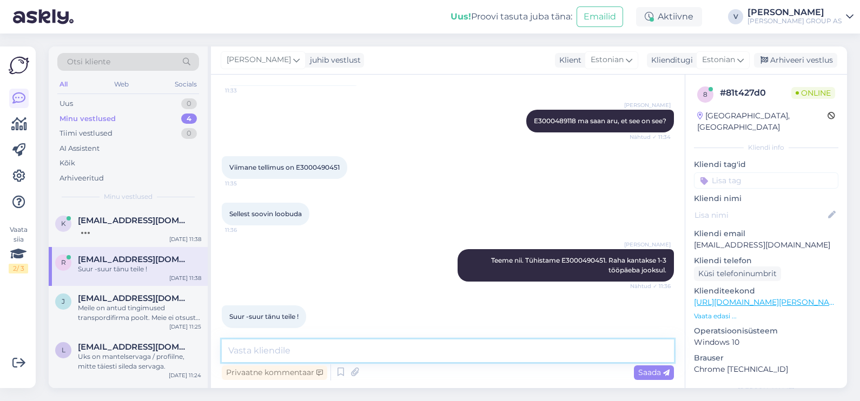
click at [283, 352] on textarea at bounding box center [448, 350] width 452 height 23
type textarea "Rõõm oli aidata."
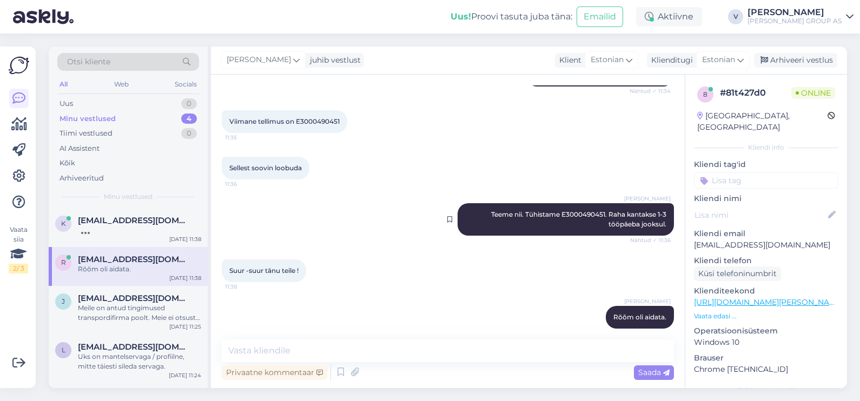
click at [578, 210] on span "Teeme nii. Tühistame E3000490451. Raha kantakse 1-3 tööpäeba jooksul." at bounding box center [579, 219] width 177 height 18
click at [116, 273] on div "Rõõm oli aidata." at bounding box center [139, 269] width 123 height 10
click at [778, 61] on div "Arhiveeri vestlus" at bounding box center [795, 60] width 83 height 15
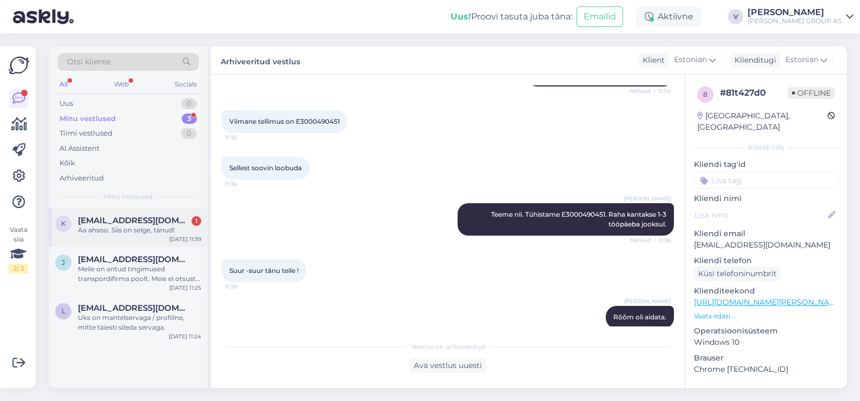
click at [109, 223] on span "[EMAIL_ADDRESS][DOMAIN_NAME]" at bounding box center [134, 221] width 112 height 10
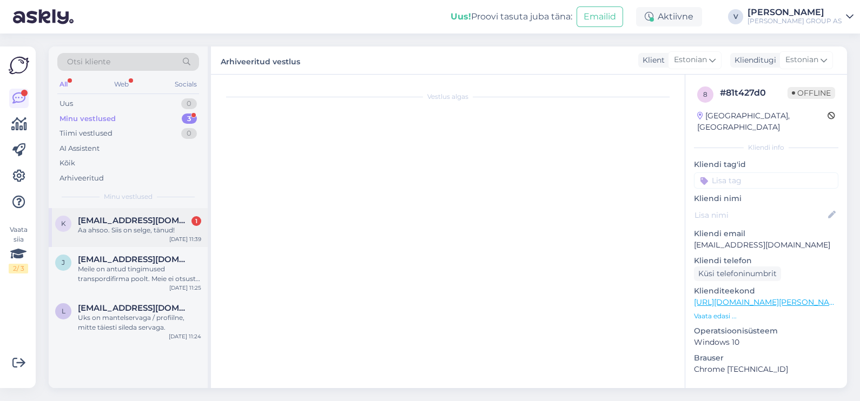
scroll to position [502, 0]
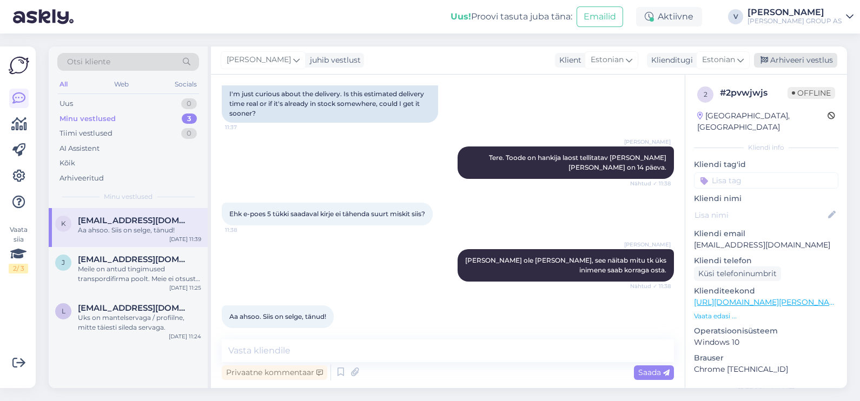
click at [790, 62] on div "Arhiveeri vestlus" at bounding box center [795, 60] width 83 height 15
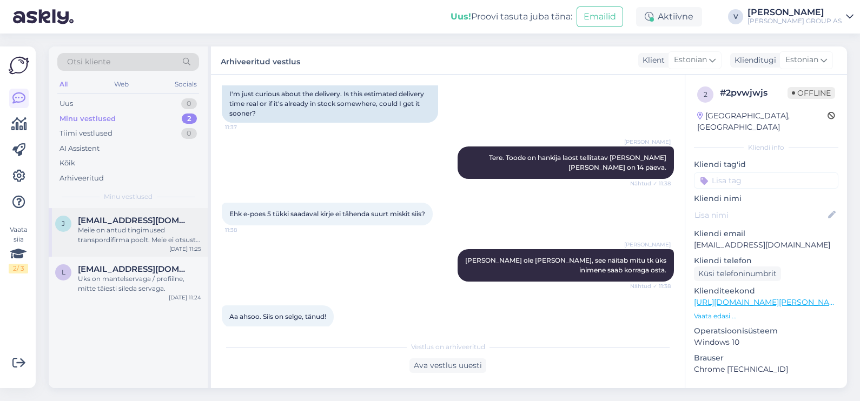
click at [105, 228] on div "Meile on antud tingimused transpordifirma poolt. Meie ei otsusta reeglite järgs…" at bounding box center [139, 234] width 123 height 19
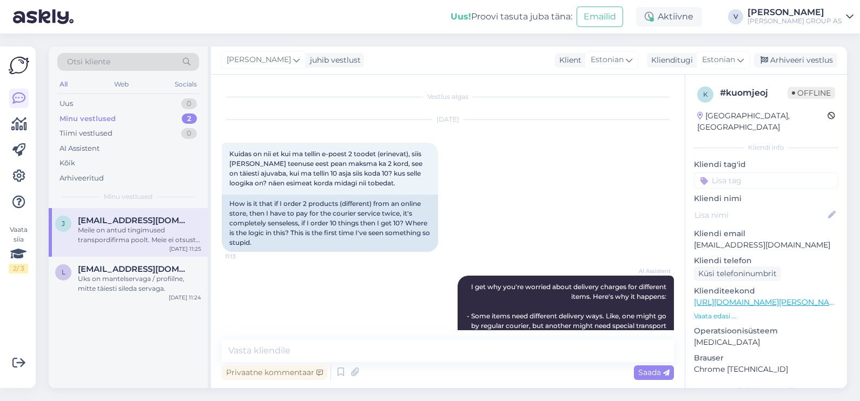
scroll to position [1141, 0]
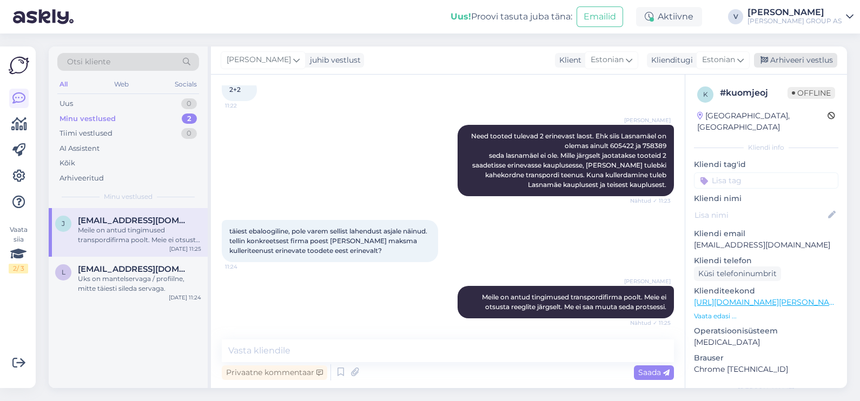
click at [797, 62] on div "Arhiveeri vestlus" at bounding box center [795, 60] width 83 height 15
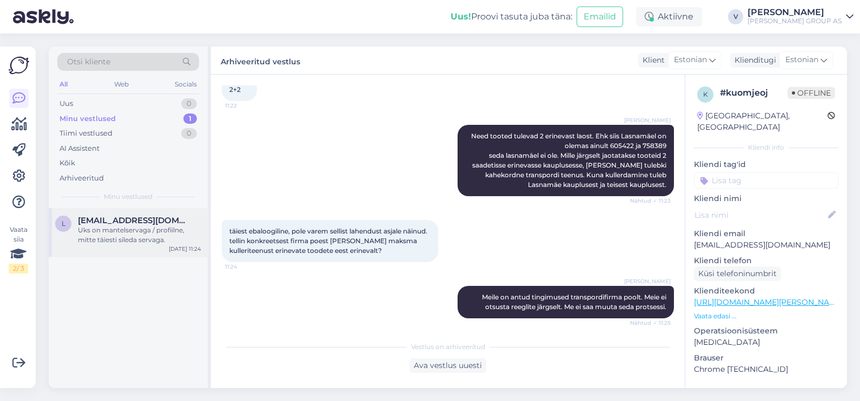
click at [134, 217] on span "[EMAIL_ADDRESS][DOMAIN_NAME]" at bounding box center [134, 221] width 112 height 10
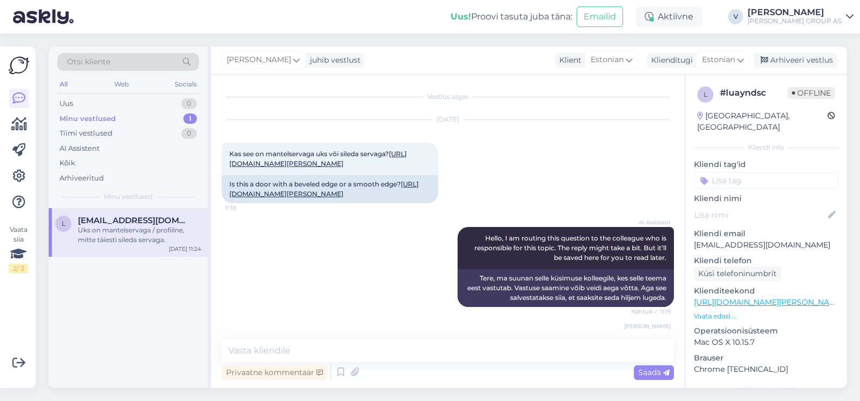
scroll to position [101, 0]
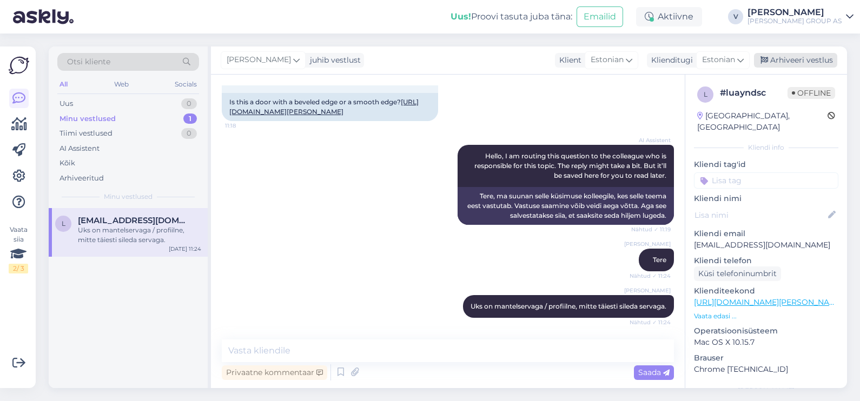
click at [788, 63] on div "Arhiveeri vestlus" at bounding box center [795, 60] width 83 height 15
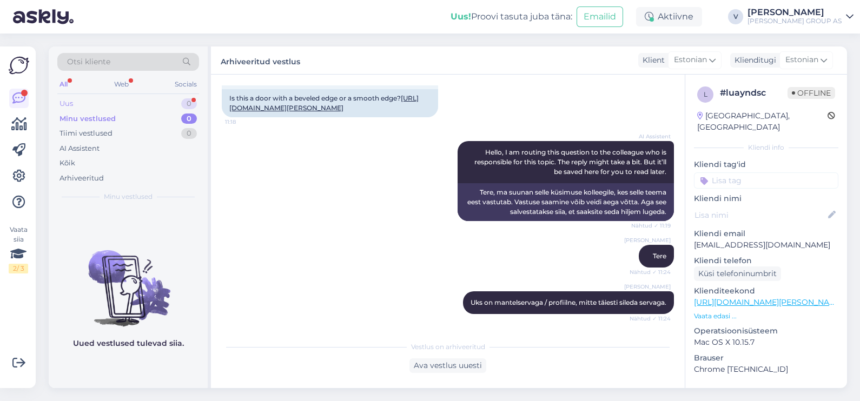
click at [141, 104] on div "Uus 0" at bounding box center [128, 103] width 142 height 15
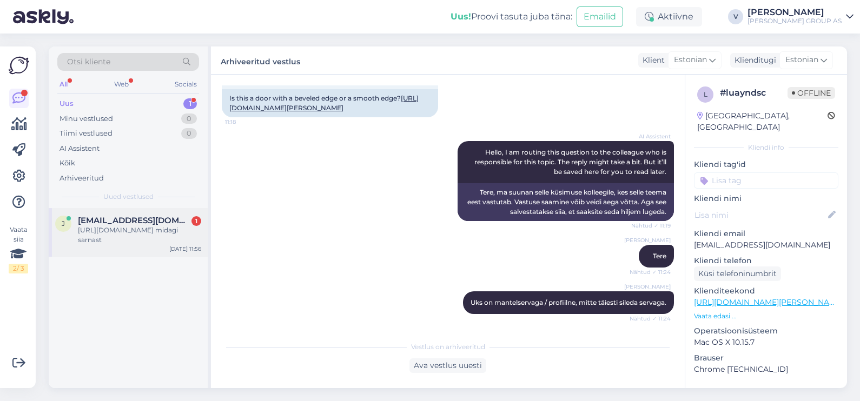
click at [128, 226] on div "[URL][DOMAIN_NAME] midagi sarnast" at bounding box center [139, 234] width 123 height 19
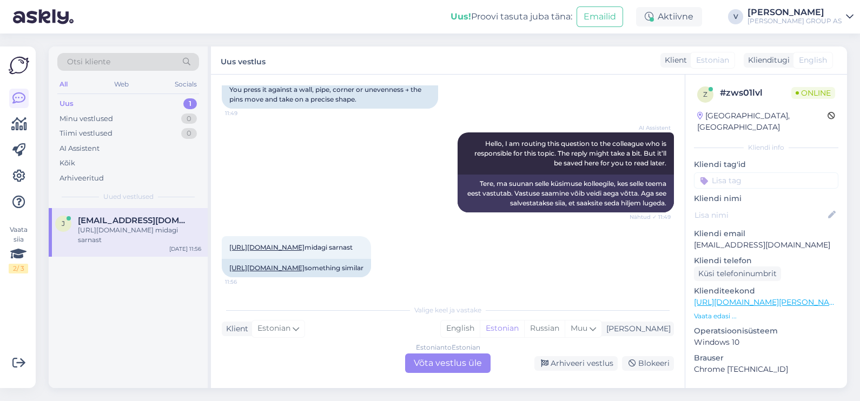
scroll to position [270, 0]
click at [432, 367] on div "Estonian to Estonian Võta vestlus üle" at bounding box center [447, 363] width 85 height 19
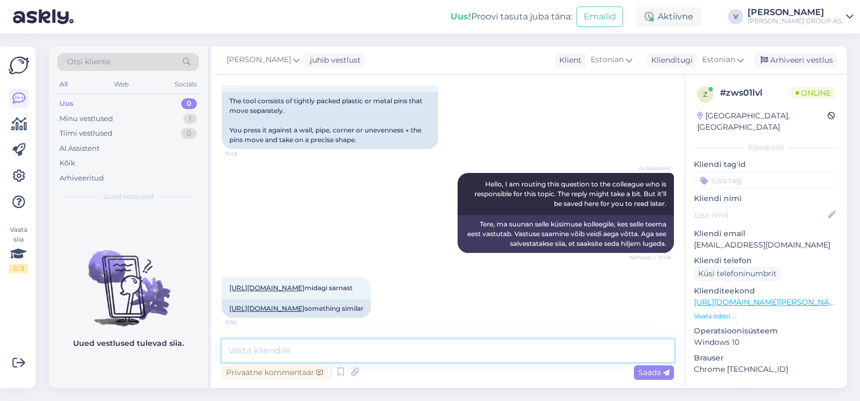
click at [426, 353] on textarea at bounding box center [448, 350] width 452 height 23
type textarea "Tere"
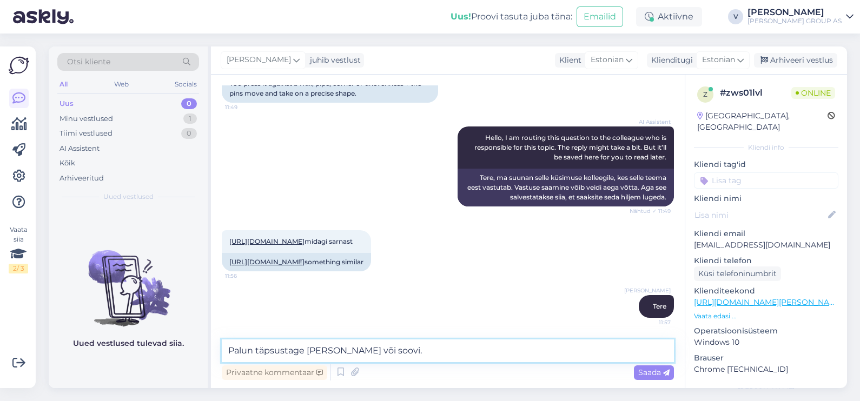
type textarea "Palun täpsustage [PERSON_NAME] või soovi."
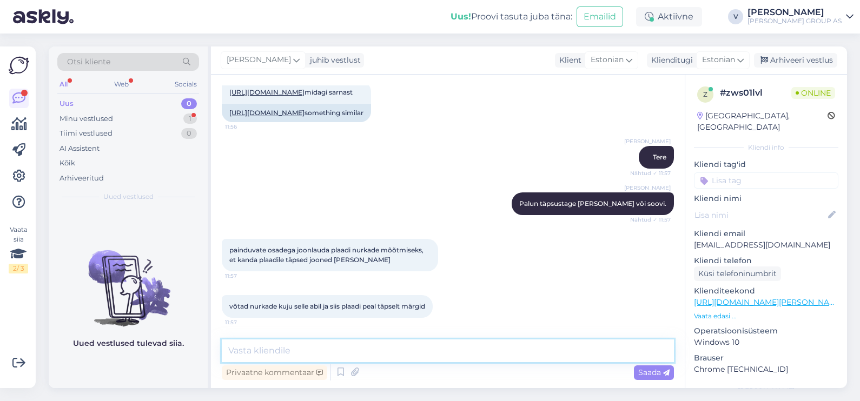
scroll to position [570, 0]
click at [118, 116] on div "Minu vestlused 1" at bounding box center [128, 118] width 142 height 15
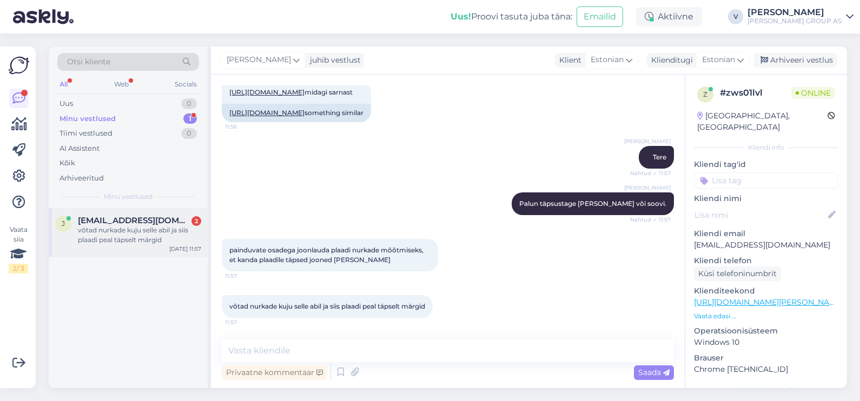
click at [117, 227] on div "võtad nurkade kuju selle abil ja siis plaadi peal täpselt märgid" at bounding box center [139, 234] width 123 height 19
click at [345, 360] on textarea at bounding box center [448, 350] width 452 height 23
click at [304, 117] on link "[URL][DOMAIN_NAME]" at bounding box center [266, 113] width 75 height 8
click at [301, 347] on textarea at bounding box center [448, 350] width 452 height 23
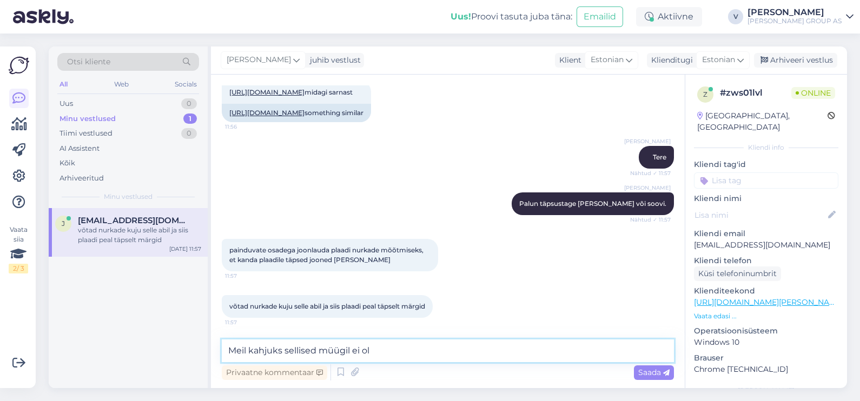
type textarea "Meil kahjuks sellised müügil ei ole"
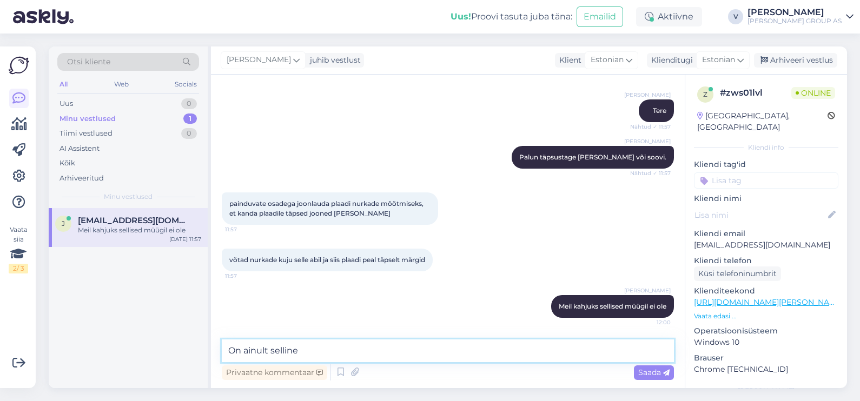
paste textarea "[URL][DOMAIN_NAME][PERSON_NAME]"
type textarea "On ainult selline [URL][DOMAIN_NAME][PERSON_NAME]"
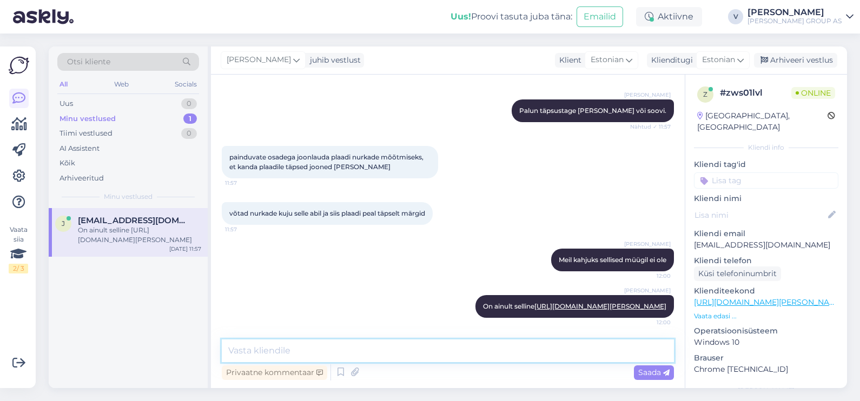
scroll to position [683, 0]
drag, startPoint x: 103, startPoint y: 245, endPoint x: 165, endPoint y: 241, distance: 61.8
click at [103, 246] on div "j [EMAIL_ADDRESS][DOMAIN_NAME] On ainult selline [URL][DOMAIN_NAME][PERSON_NAME…" at bounding box center [128, 232] width 159 height 49
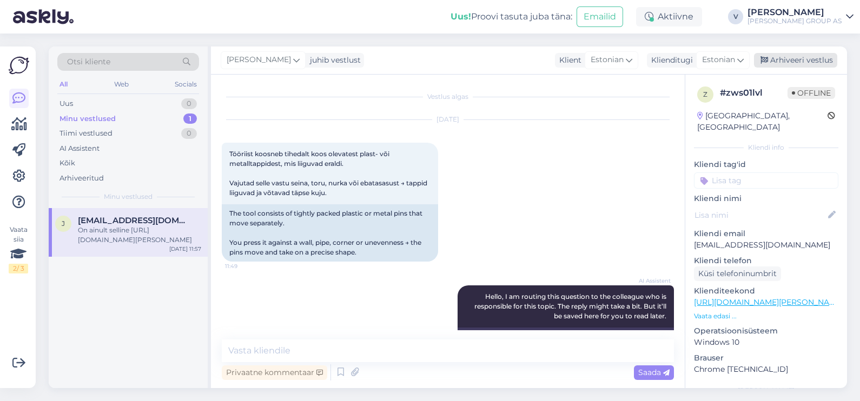
click at [809, 57] on div "Arhiveeri vestlus" at bounding box center [795, 60] width 83 height 15
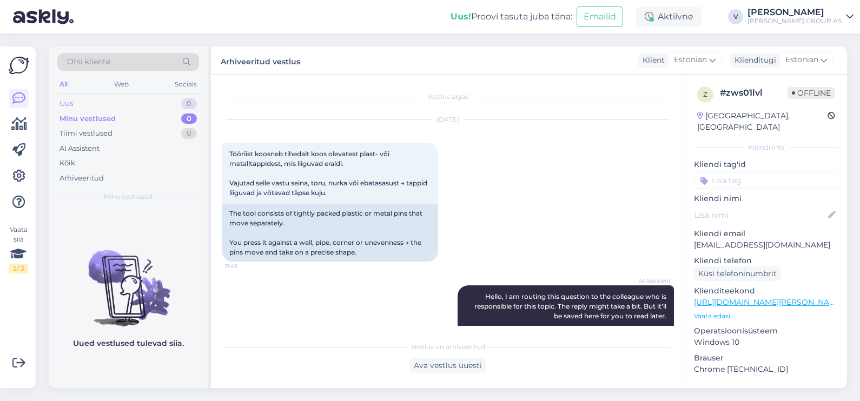
click at [87, 105] on div "Uus 0" at bounding box center [128, 103] width 142 height 15
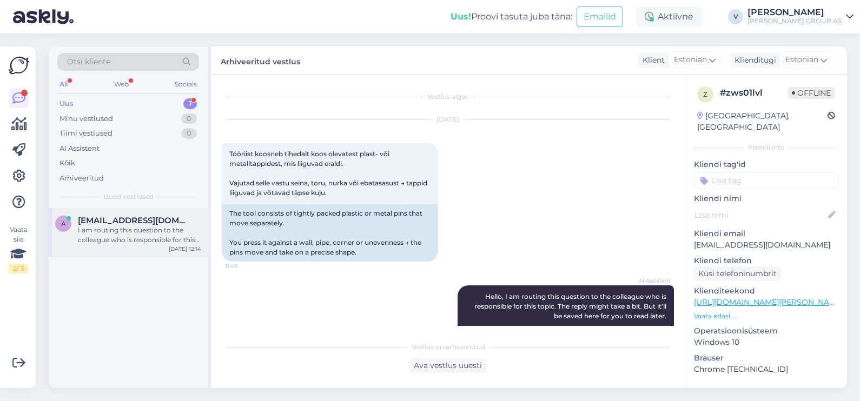
click at [128, 210] on div "a [EMAIL_ADDRESS][DOMAIN_NAME] I am routing this question to the colleague who …" at bounding box center [128, 232] width 159 height 49
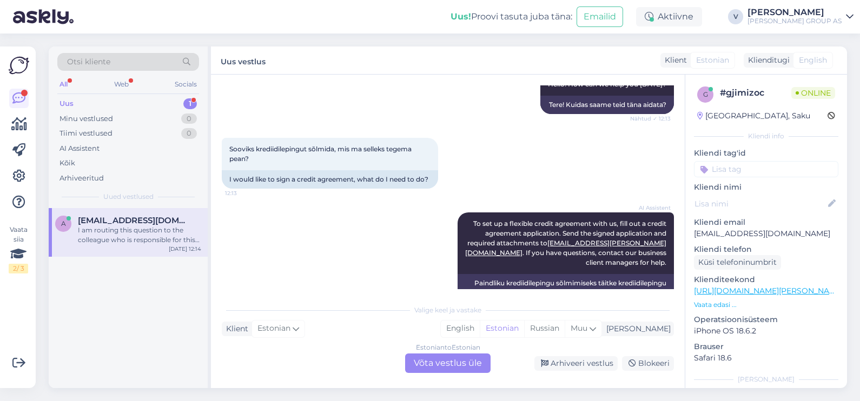
scroll to position [347, 0]
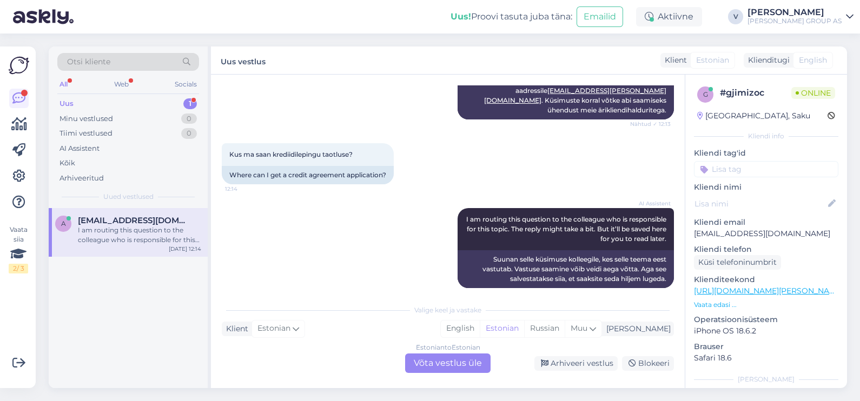
click at [447, 371] on div "Estonian to Estonian Võta vestlus üle" at bounding box center [447, 363] width 85 height 19
click at [424, 364] on div "Estonian to Estonian Võta vestlus üle" at bounding box center [447, 363] width 85 height 19
click at [466, 367] on div "Estonian to Estonian Võta vestlus üle" at bounding box center [447, 363] width 85 height 19
click at [422, 250] on div "AI Assistent I am routing this question to the colleague who is responsible for…" at bounding box center [448, 248] width 452 height 104
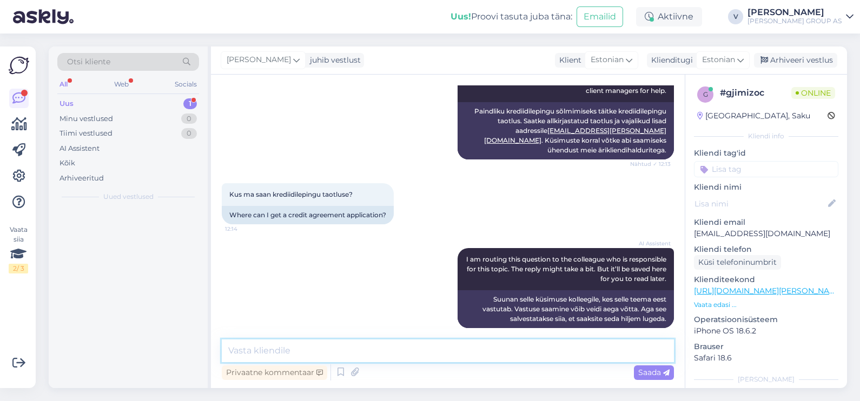
click at [388, 351] on textarea at bounding box center [448, 350] width 452 height 23
type textarea "Tere"
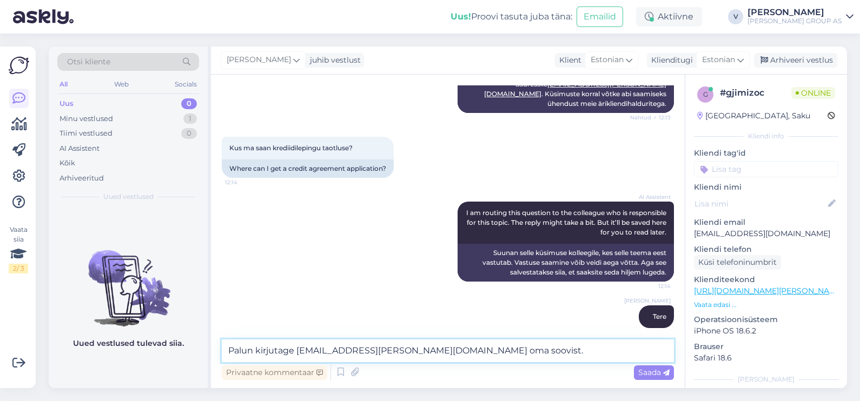
type textarea "Palun kirjutage [EMAIL_ADDRESS][PERSON_NAME][DOMAIN_NAME] oma soovist."
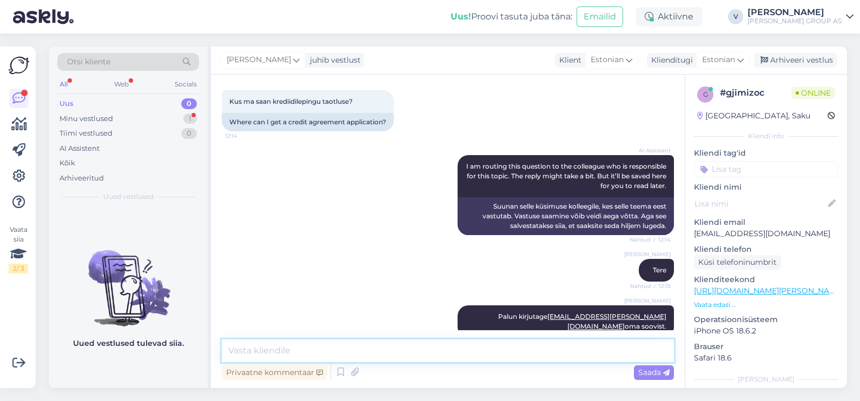
scroll to position [445, 0]
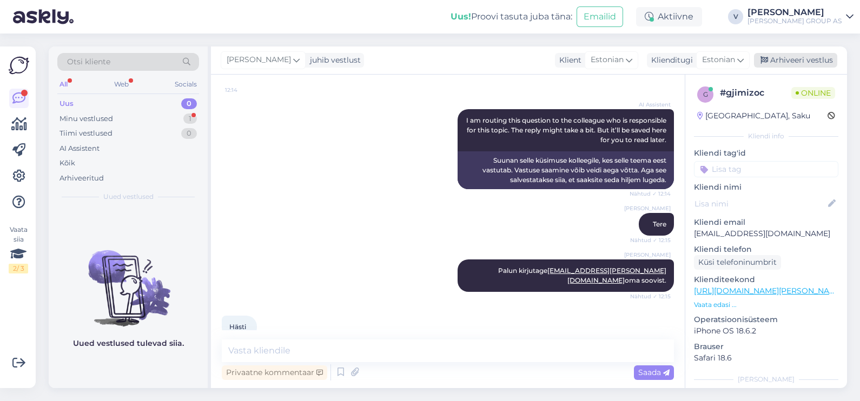
click at [796, 56] on div "Arhiveeri vestlus" at bounding box center [795, 60] width 83 height 15
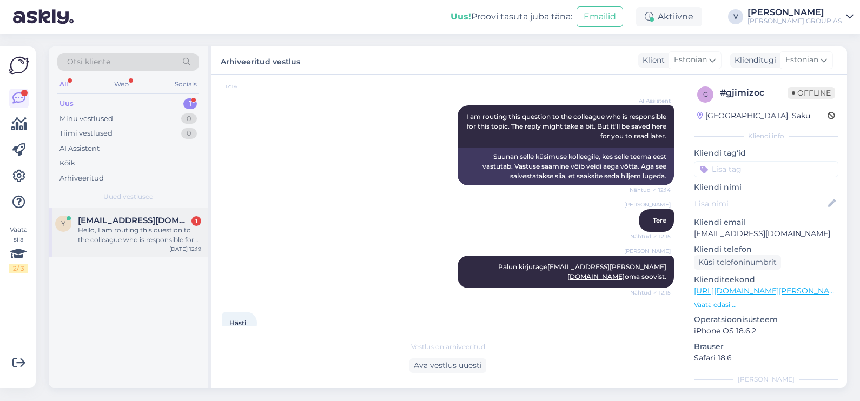
click at [104, 221] on span "[EMAIL_ADDRESS][DOMAIN_NAME]" at bounding box center [134, 221] width 112 height 10
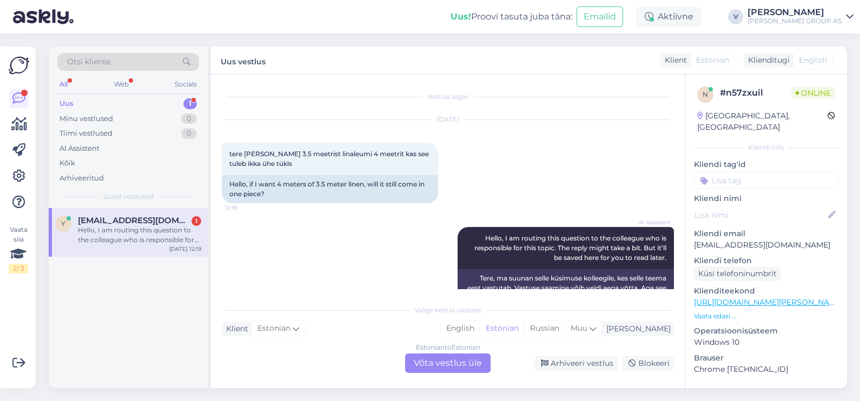
scroll to position [29, 0]
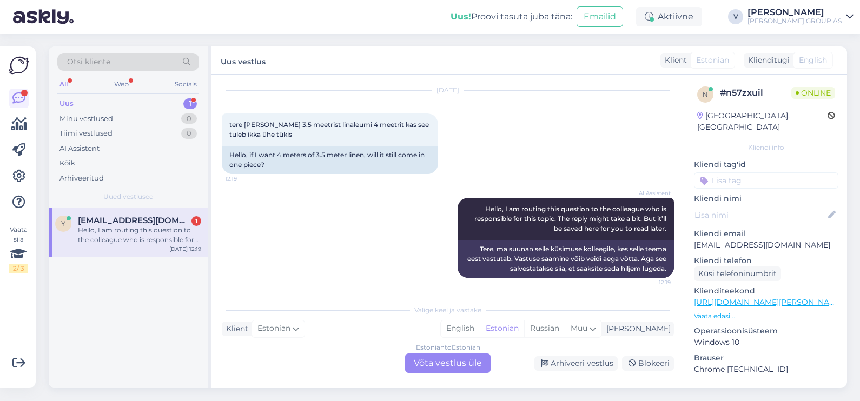
click at [448, 368] on div "Estonian to Estonian Võta vestlus üle" at bounding box center [447, 363] width 85 height 19
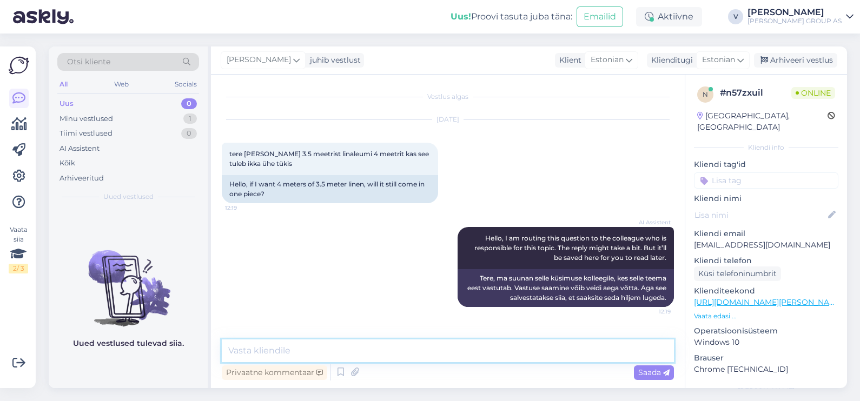
click at [336, 356] on textarea at bounding box center [448, 350] width 452 height 23
type textarea "Tere. [GEOGRAPHIC_DATA]. Peaks tulema ikka ühes tükkis."
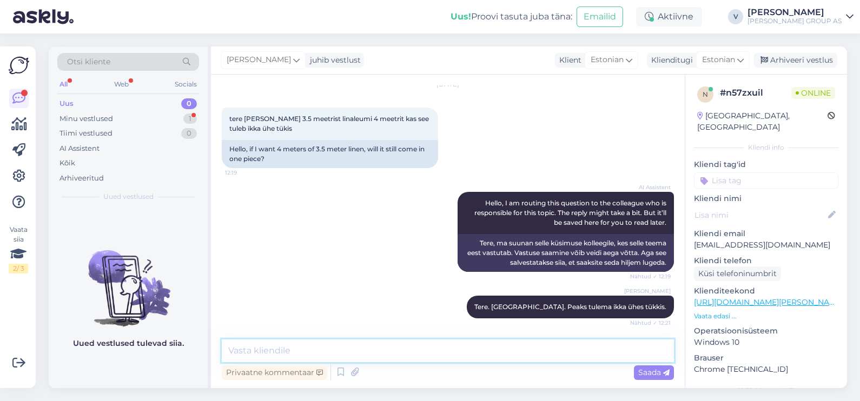
scroll to position [82, 0]
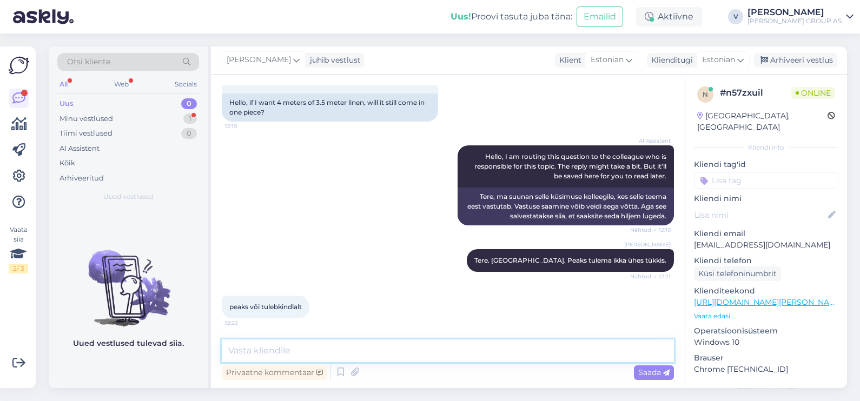
click at [325, 350] on textarea at bounding box center [448, 350] width 452 height 23
type textarea "M"
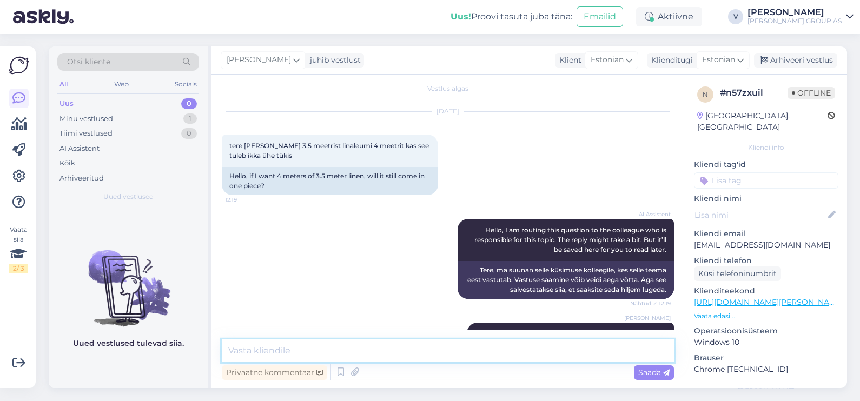
scroll to position [0, 0]
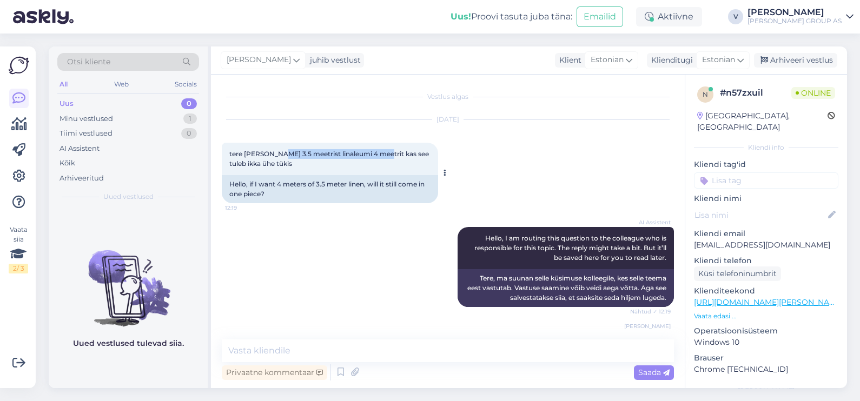
drag, startPoint x: 276, startPoint y: 151, endPoint x: 380, endPoint y: 153, distance: 103.8
click at [380, 153] on span "tere [PERSON_NAME] 3.5 meetrist linaleumi 4 meetrit kas see tuleb ikka ühe tükis" at bounding box center [329, 159] width 201 height 18
click at [431, 359] on textarea at bounding box center [448, 350] width 452 height 23
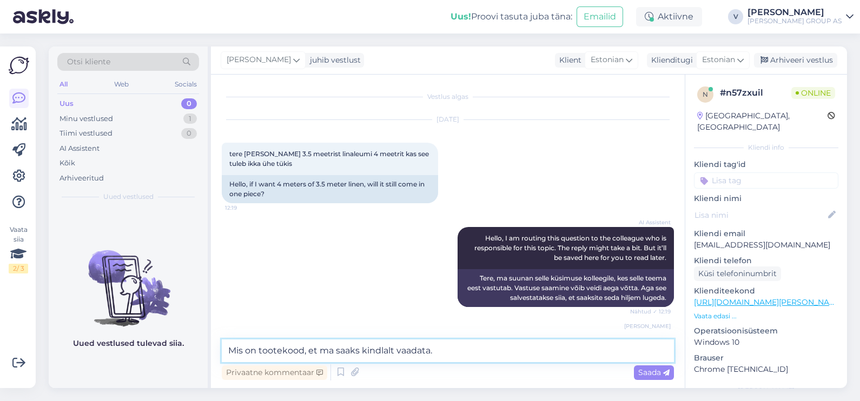
type textarea "Mis on tootekood, et ma saaks kindlalt vaadata."
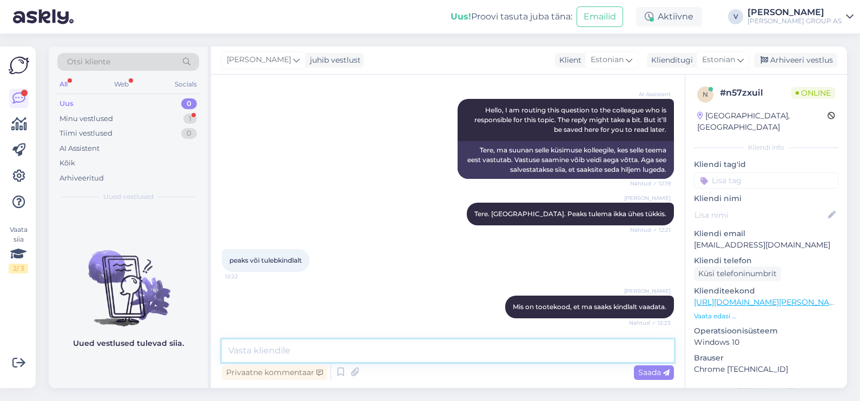
scroll to position [175, 0]
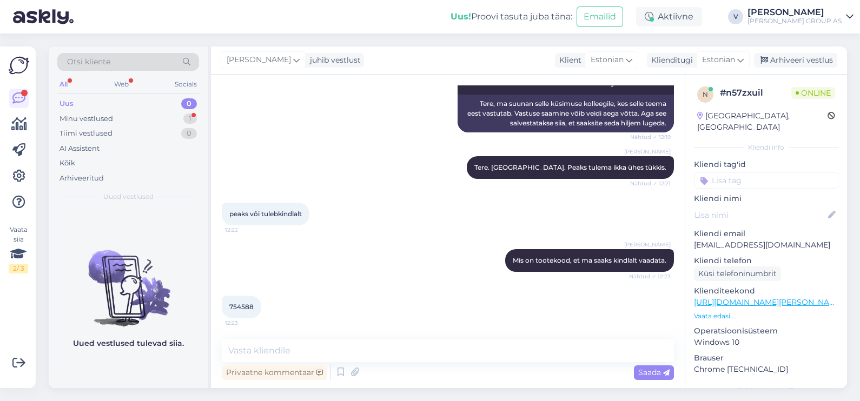
click at [245, 305] on span "754588" at bounding box center [241, 307] width 24 height 8
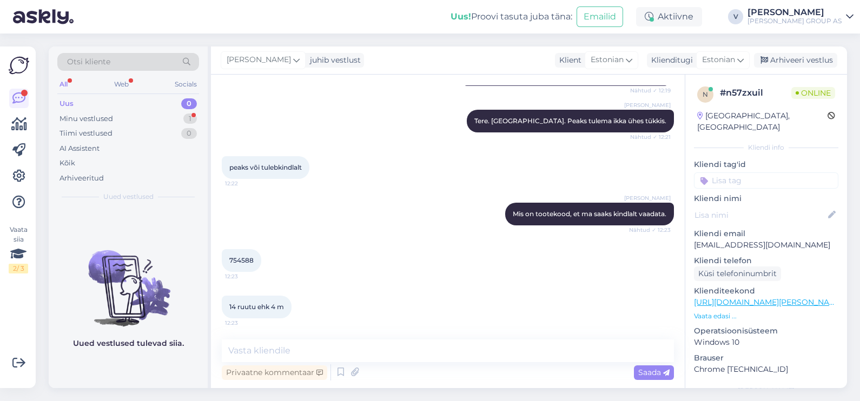
click at [363, 361] on div "Privaatne kommentaar Saada" at bounding box center [448, 360] width 452 height 43
click at [359, 355] on textarea at bounding box center [448, 350] width 452 height 23
click at [326, 351] on textarea at bounding box center [448, 350] width 452 height 23
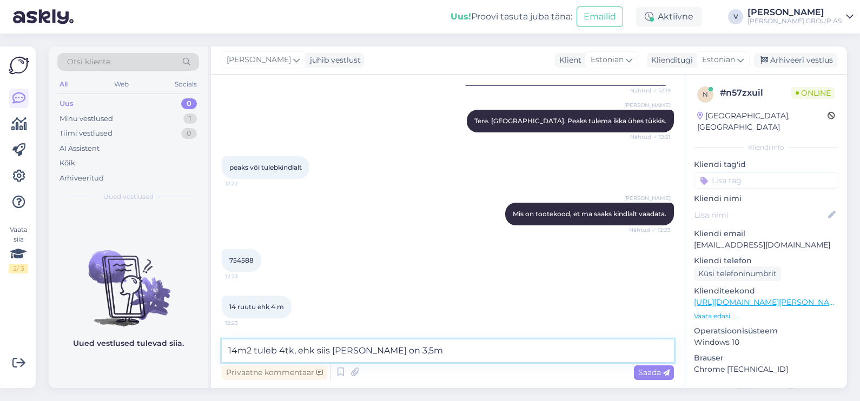
type textarea "14m2 tuleb 4tk, ehk siis [PERSON_NAME] on 3,5m2"
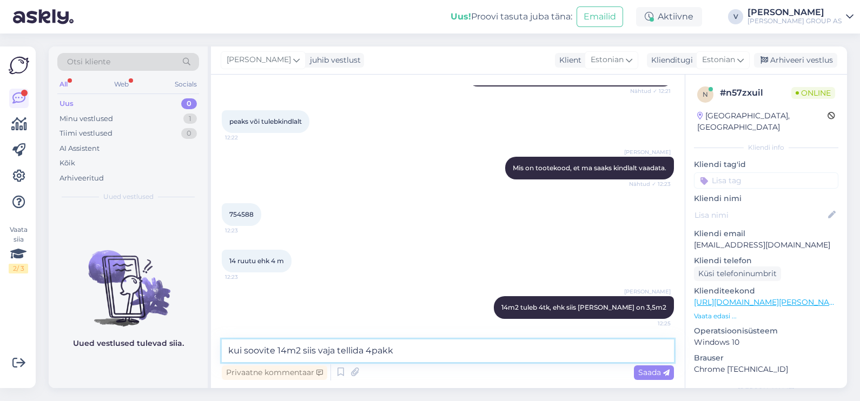
type textarea "kui soovite 14m2 siis vaja tellida 4pakki"
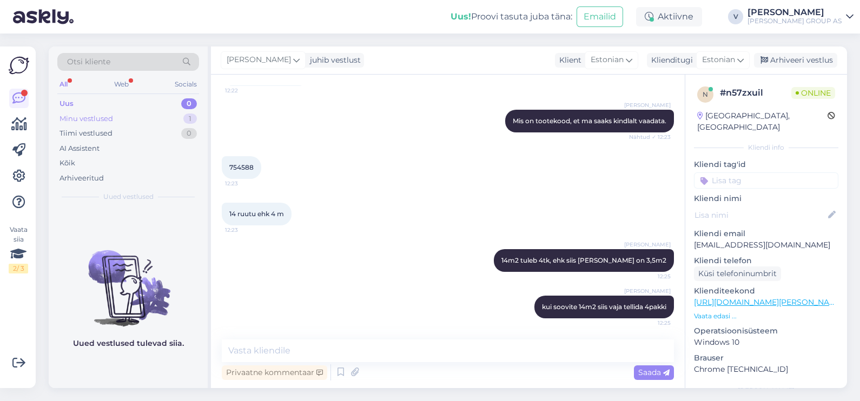
click at [122, 120] on div "Minu vestlused 1" at bounding box center [128, 118] width 142 height 15
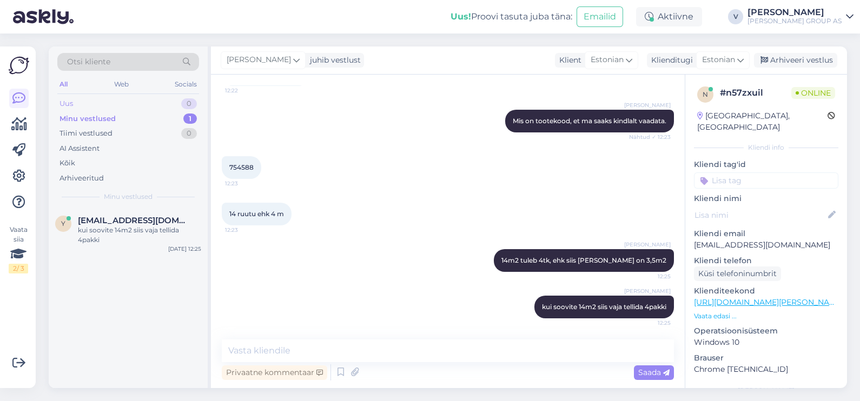
click at [123, 101] on div "Uus 0" at bounding box center [128, 103] width 142 height 15
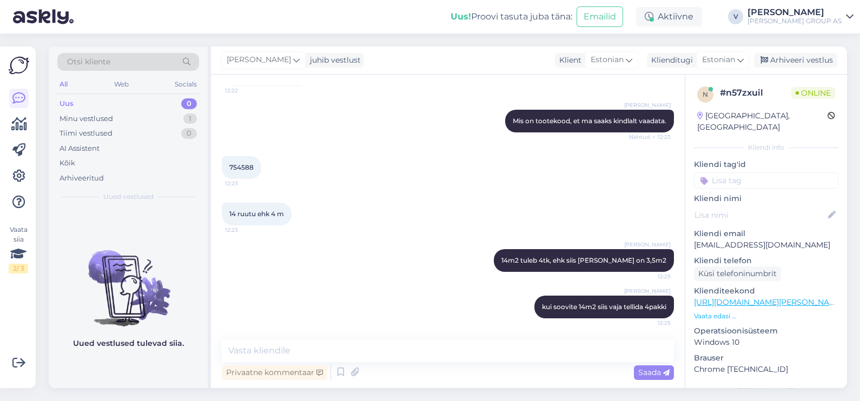
click at [115, 102] on div "Uus 0" at bounding box center [128, 103] width 142 height 15
click at [124, 114] on div "Minu vestlused 1" at bounding box center [128, 118] width 142 height 15
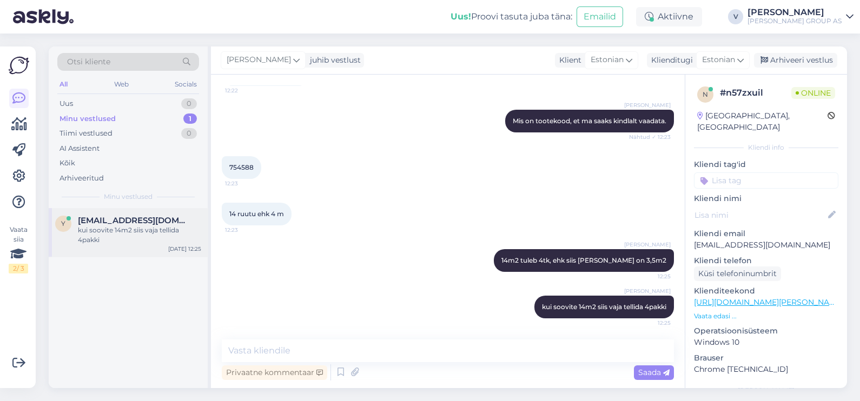
click at [116, 235] on div "kui soovite 14m2 siis vaja tellida 4pakki" at bounding box center [139, 234] width 123 height 19
click at [119, 101] on div "Uus 0" at bounding box center [128, 103] width 142 height 15
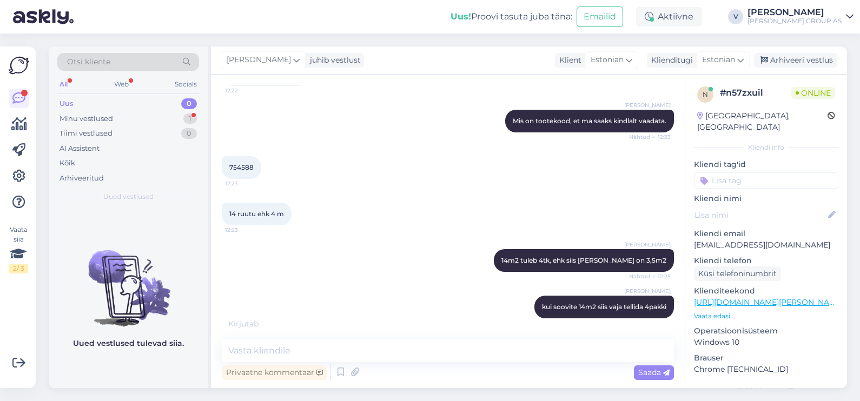
scroll to position [0, 0]
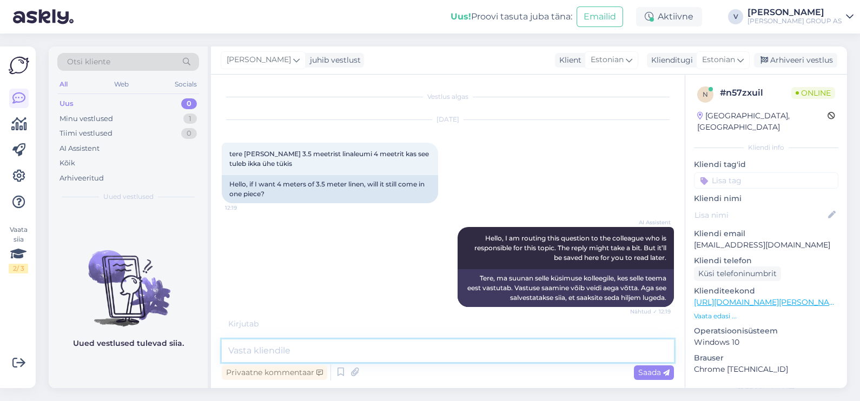
click at [296, 351] on textarea at bounding box center [448, 350] width 452 height 23
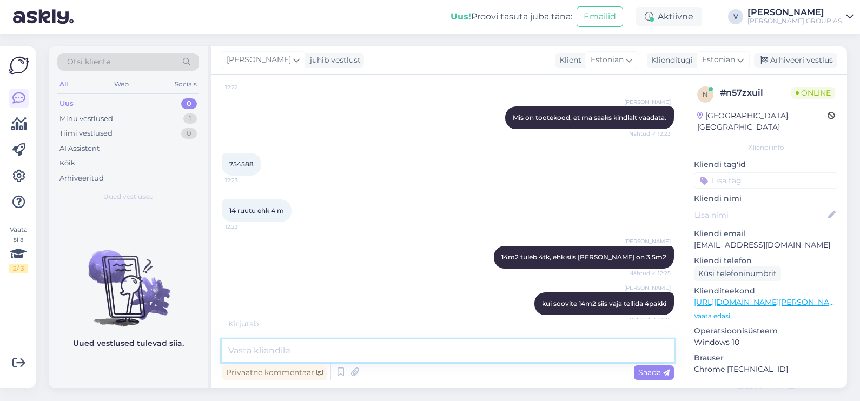
scroll to position [372, 0]
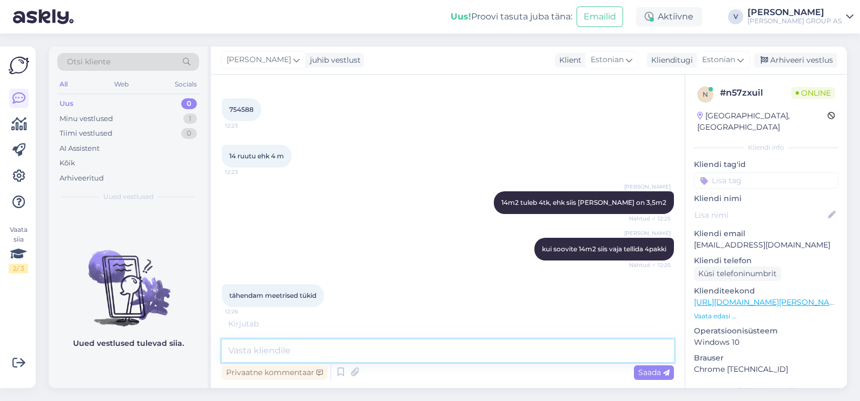
click at [321, 358] on textarea at bounding box center [448, 350] width 452 height 23
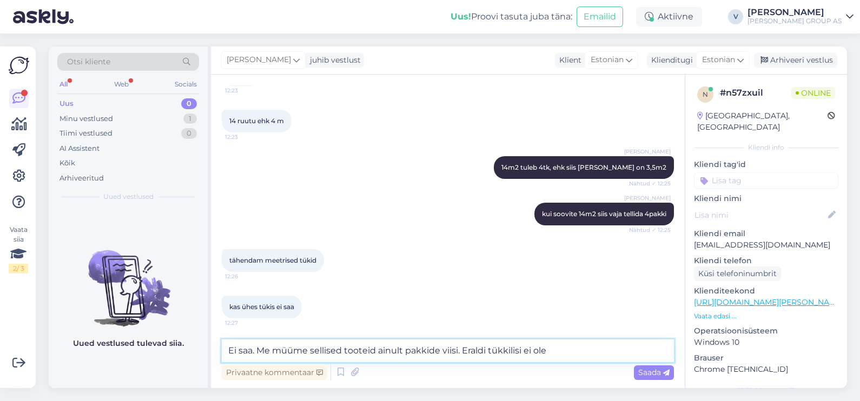
type textarea "Ei saa. Me müüme sellised tooteid ainult pakkide viisi. Eraldi tükkilisi ei ole"
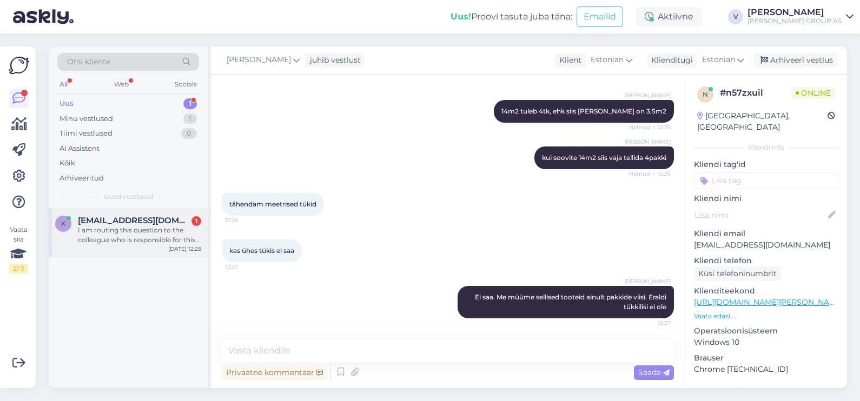
click at [132, 239] on div "I am routing this question to the colleague who is responsible for this topic. …" at bounding box center [139, 234] width 123 height 19
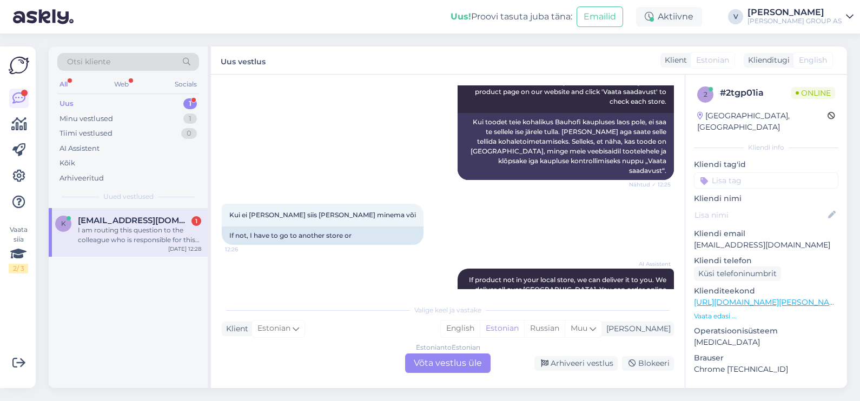
scroll to position [455, 0]
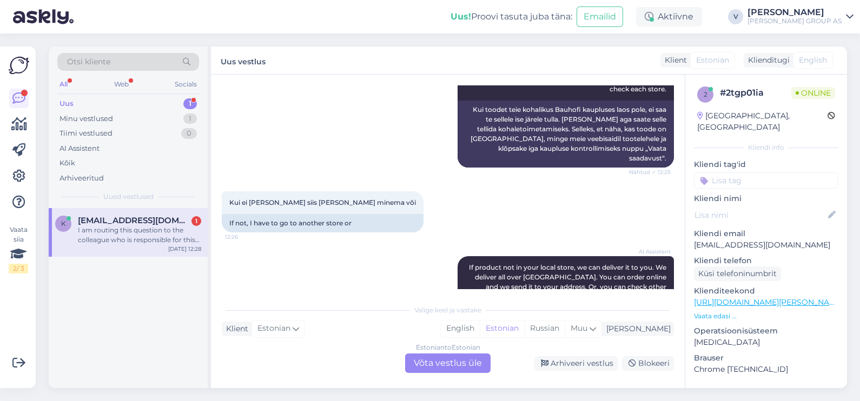
click at [459, 353] on div "Valige [PERSON_NAME] vastake Klient Estonian Mina English Estonian Russian Muu …" at bounding box center [448, 336] width 452 height 74
click at [462, 356] on div "Estonian to Estonian Võta vestlus üle" at bounding box center [447, 363] width 85 height 19
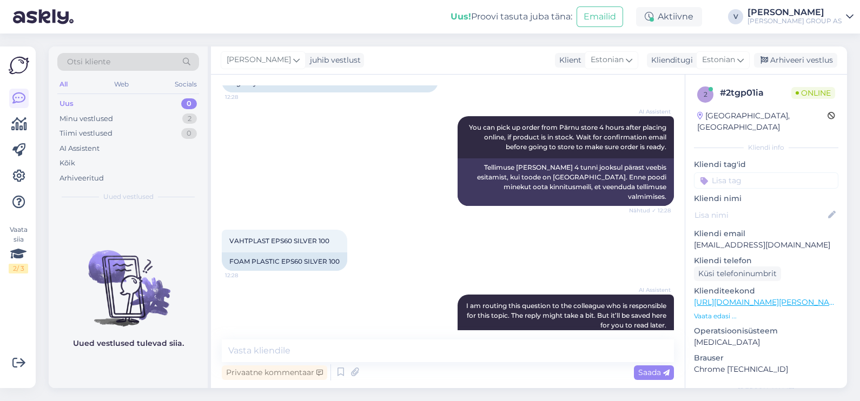
scroll to position [820, 0]
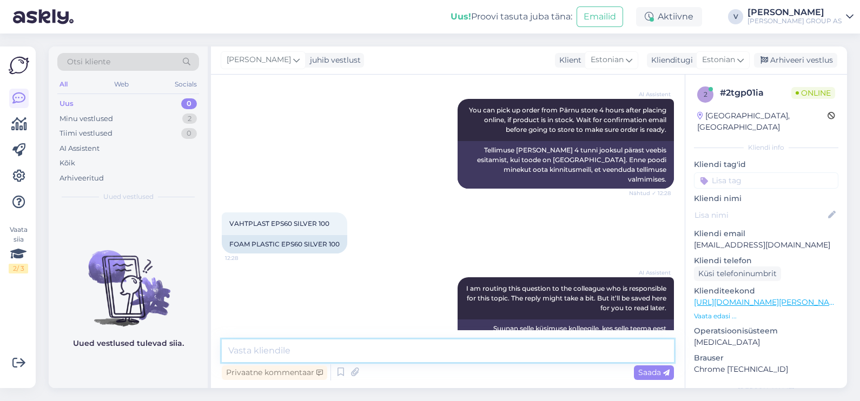
click at [364, 346] on textarea at bounding box center [448, 350] width 452 height 23
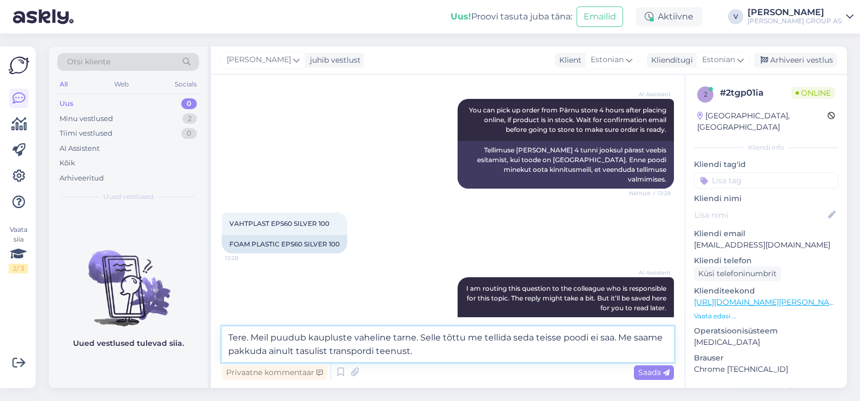
type textarea "Tere. Meil puudub kaupluste vaheline tarne. Selle tõttu me tellida seda teisse …"
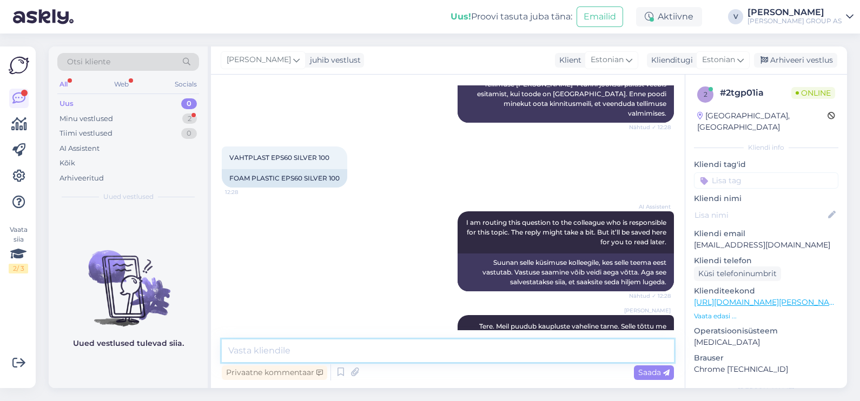
scroll to position [932, 0]
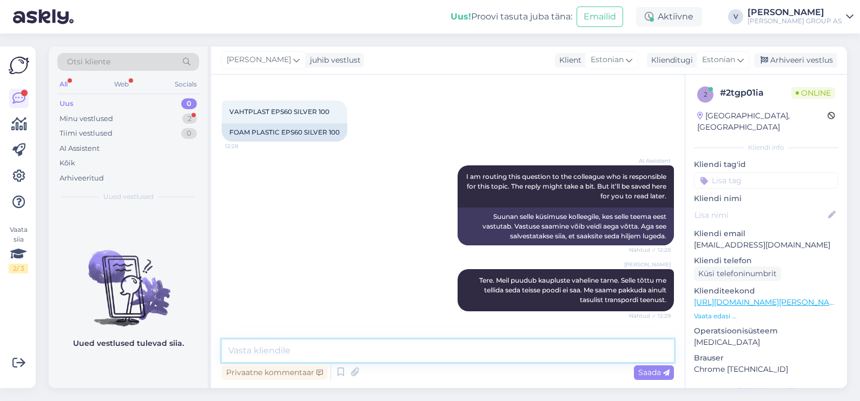
click at [287, 347] on textarea at bounding box center [448, 350] width 452 height 23
click at [152, 112] on div "Minu vestlused 2" at bounding box center [128, 118] width 142 height 15
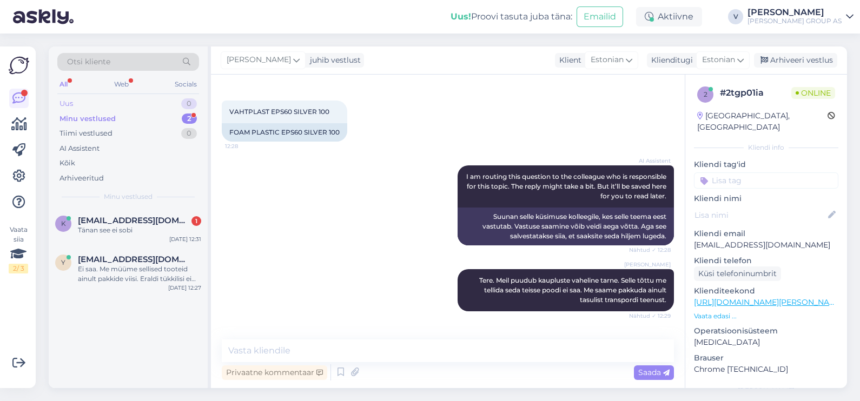
click at [134, 97] on div "Uus 0" at bounding box center [128, 103] width 142 height 15
